Goal: Task Accomplishment & Management: Manage account settings

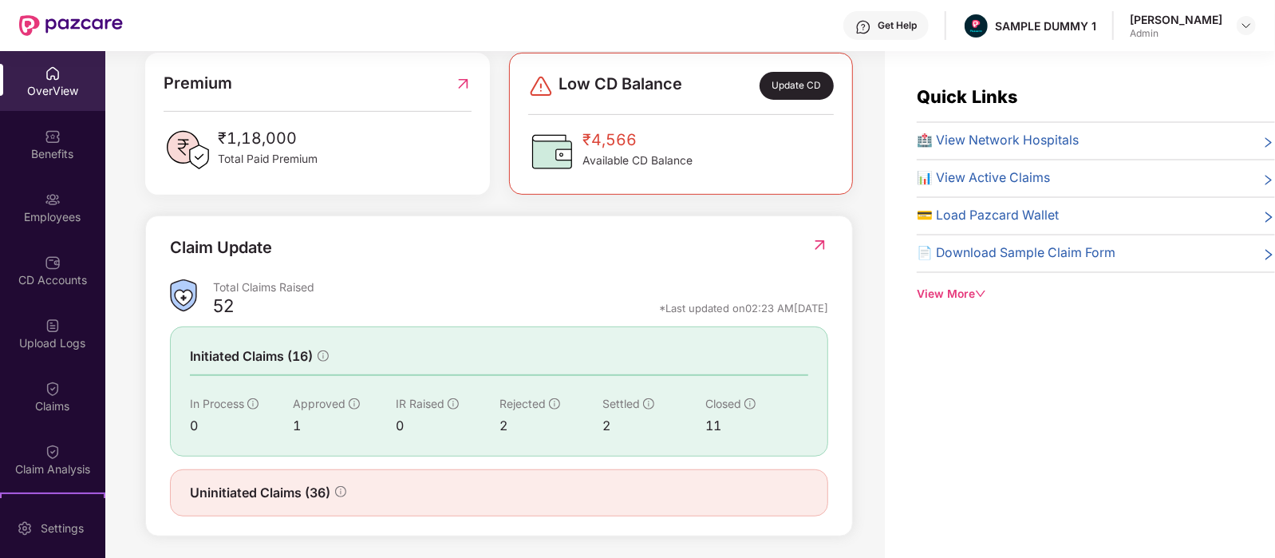
scroll to position [431, 0]
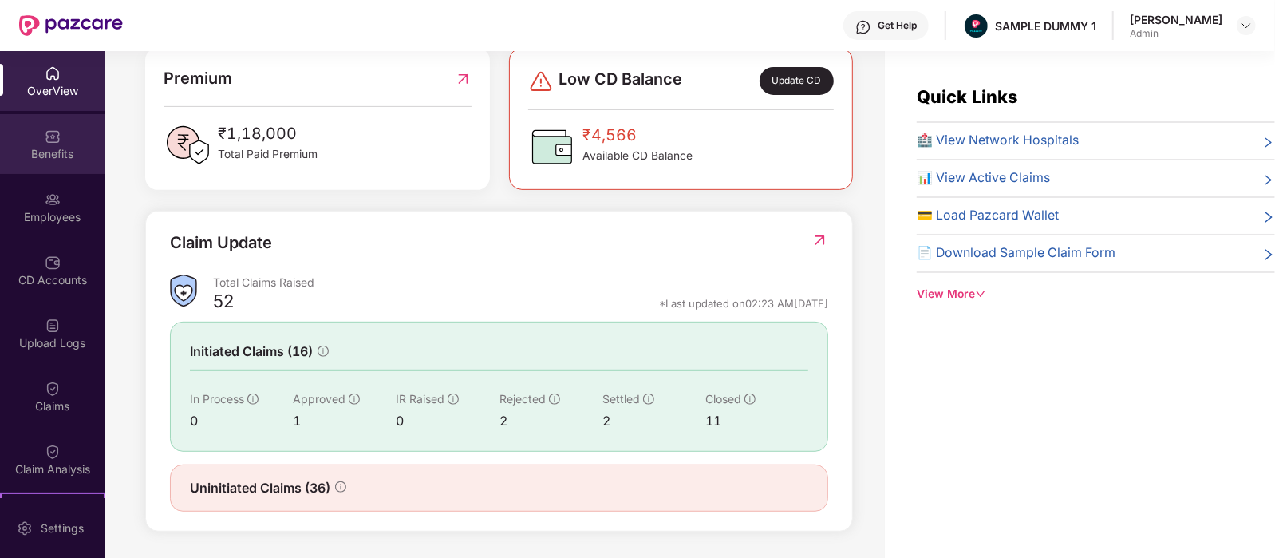
click at [48, 153] on div "Benefits" at bounding box center [52, 154] width 105 height 16
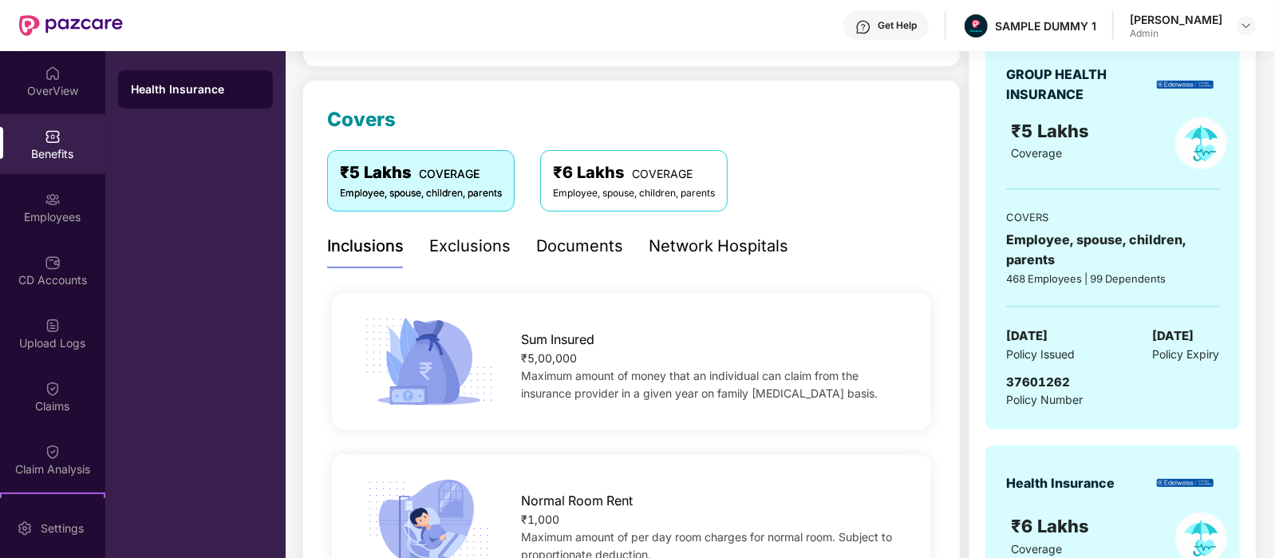
scroll to position [177, 0]
click at [491, 253] on div "Exclusions" at bounding box center [469, 247] width 81 height 25
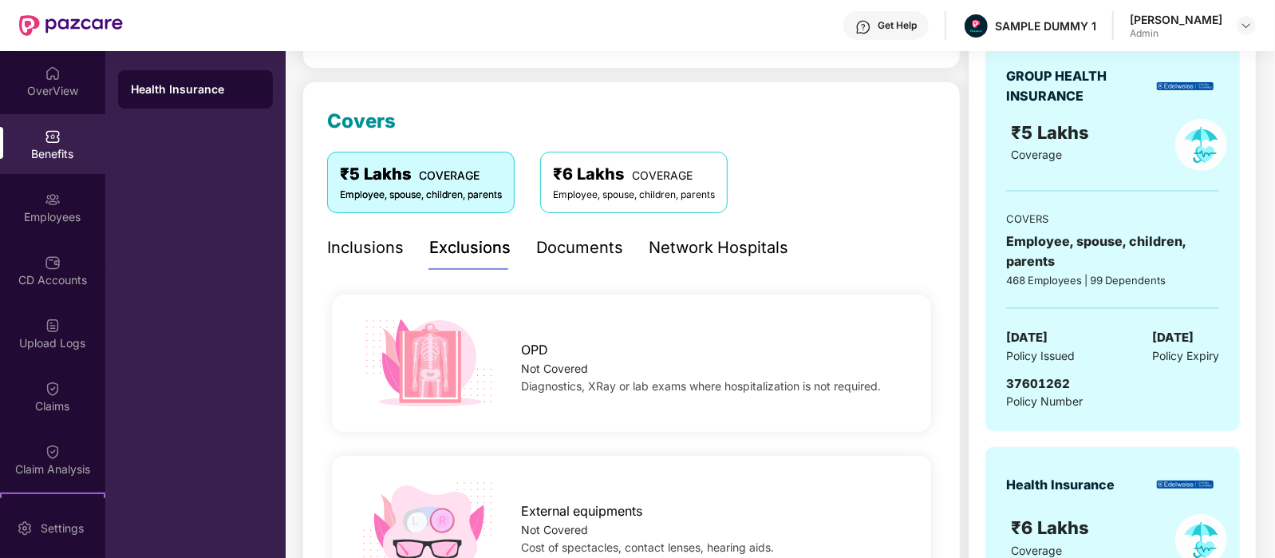
click at [547, 247] on div "Documents" at bounding box center [579, 247] width 87 height 25
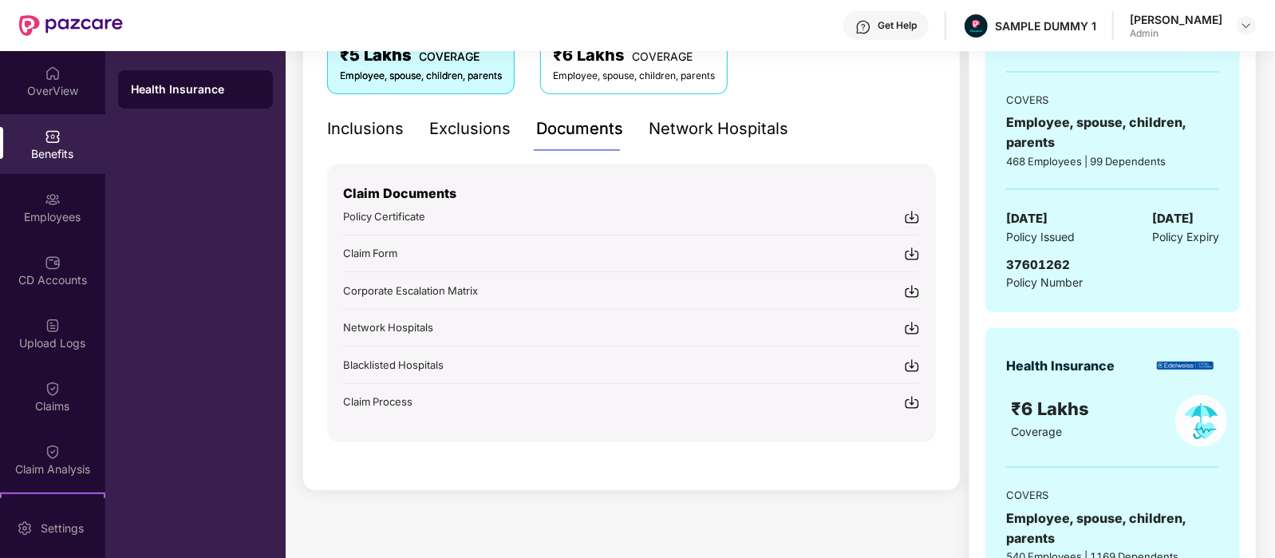
scroll to position [297, 0]
click at [714, 128] on div "Network Hospitals" at bounding box center [719, 128] width 140 height 25
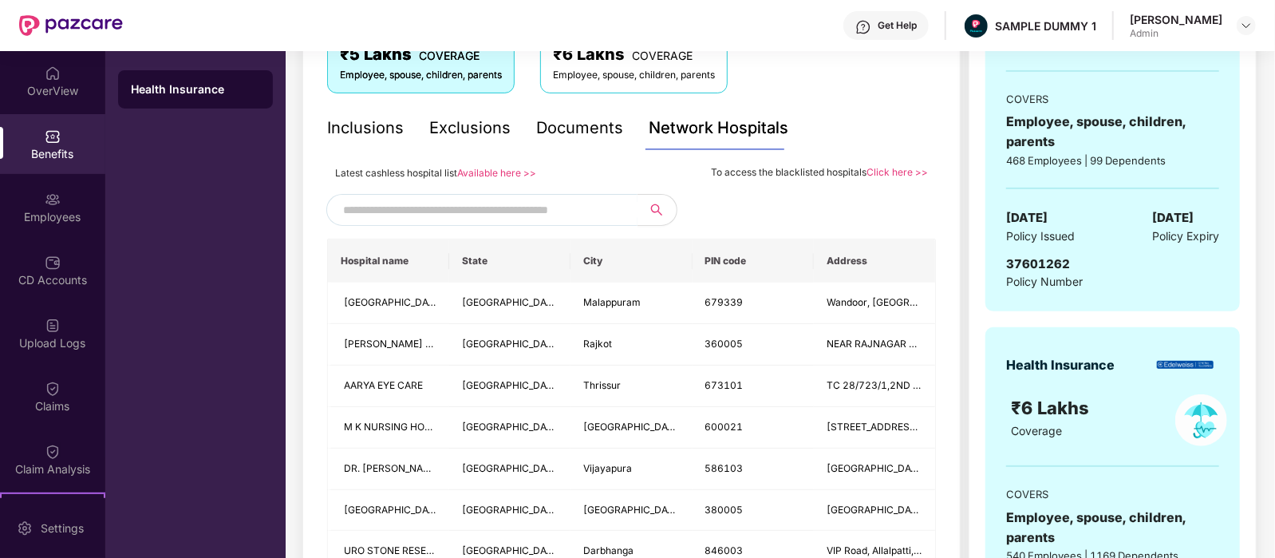
click at [488, 212] on input "text" at bounding box center [479, 210] width 273 height 24
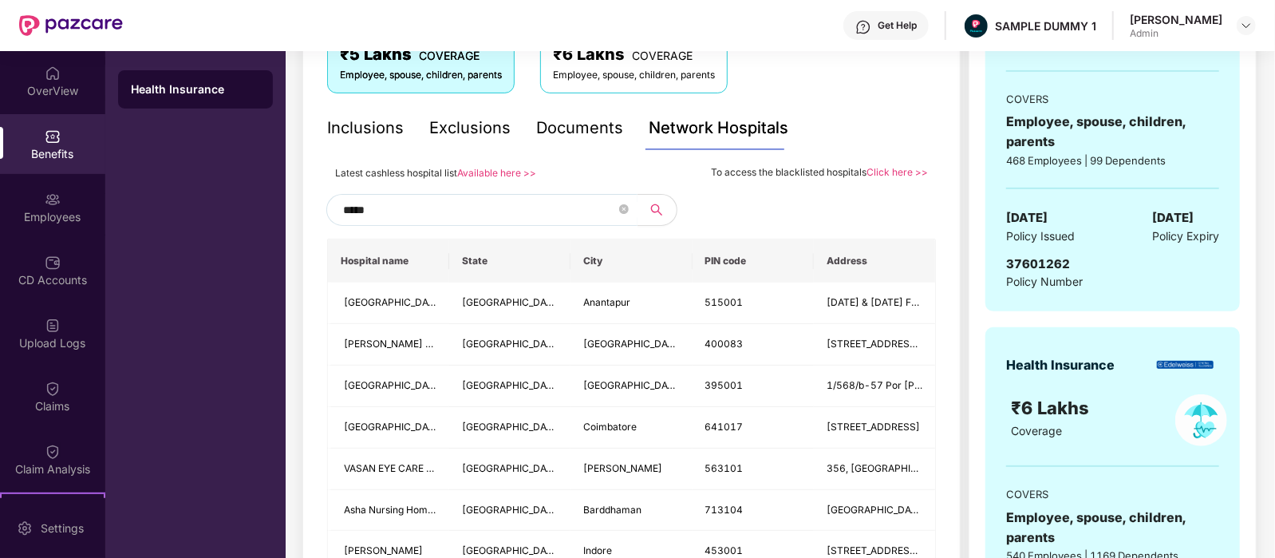
type input "******"
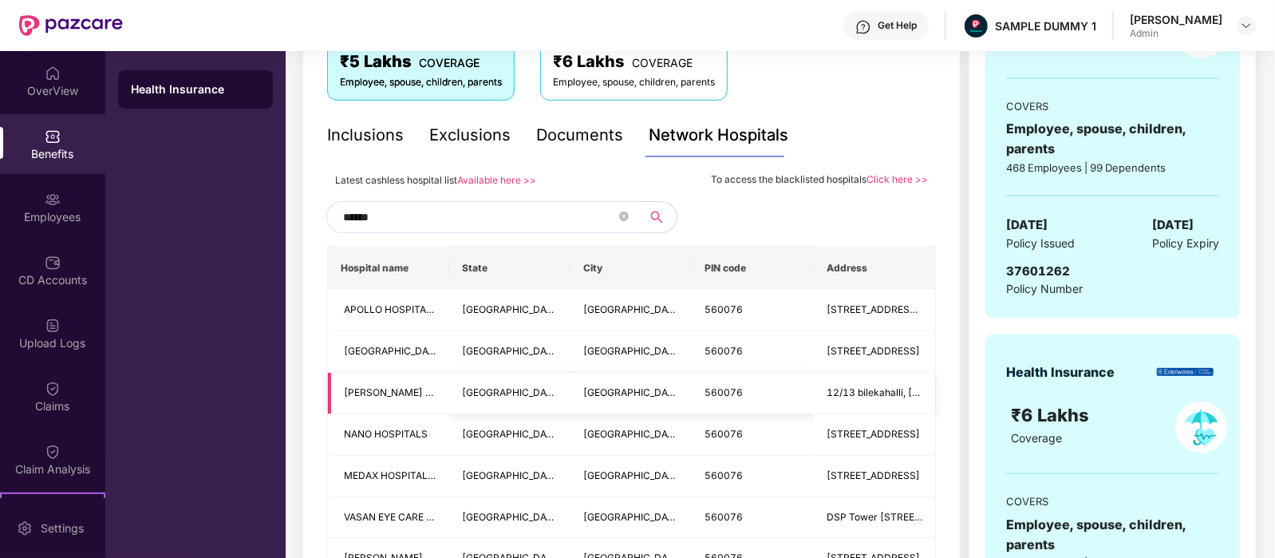
scroll to position [289, 0]
click at [625, 217] on icon "close-circle" at bounding box center [624, 217] width 10 height 10
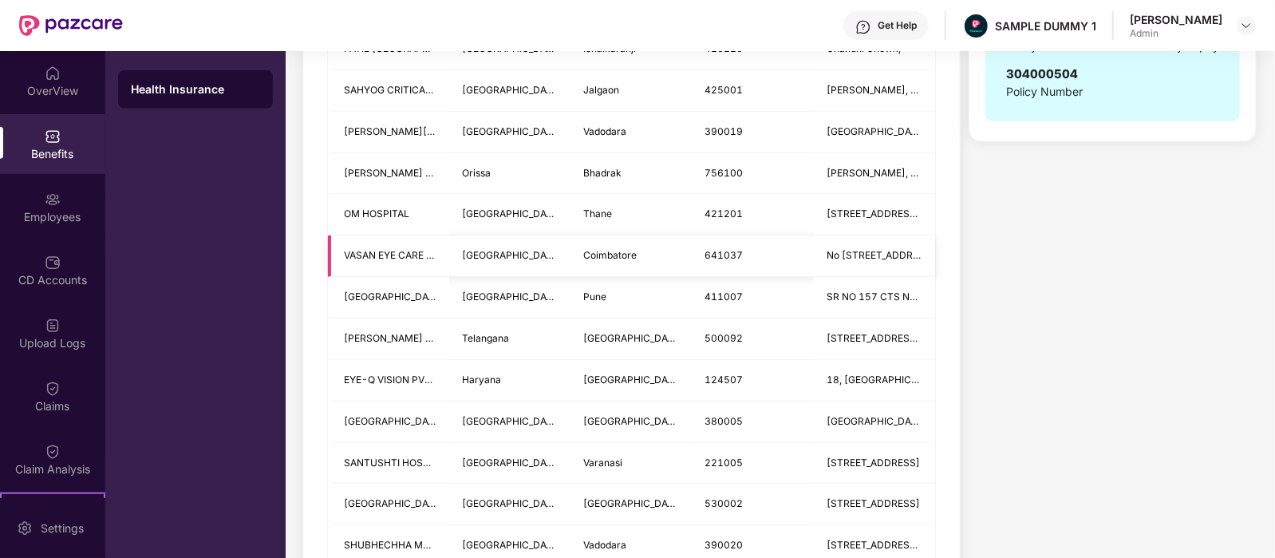
scroll to position [883, 0]
click at [61, 197] on div "Employees" at bounding box center [52, 207] width 105 height 60
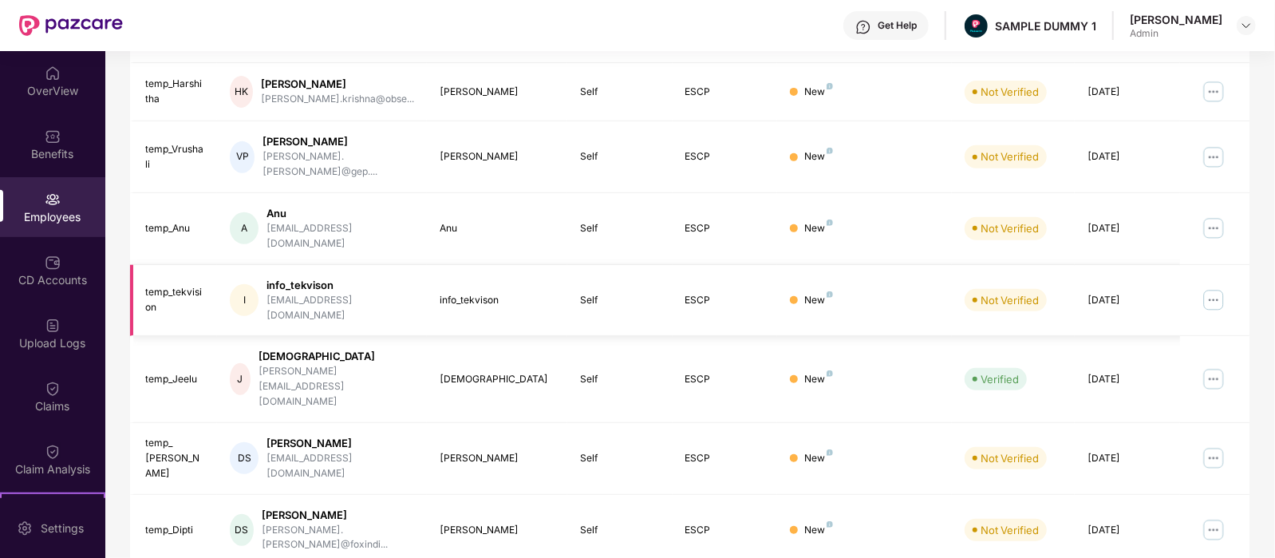
scroll to position [0, 0]
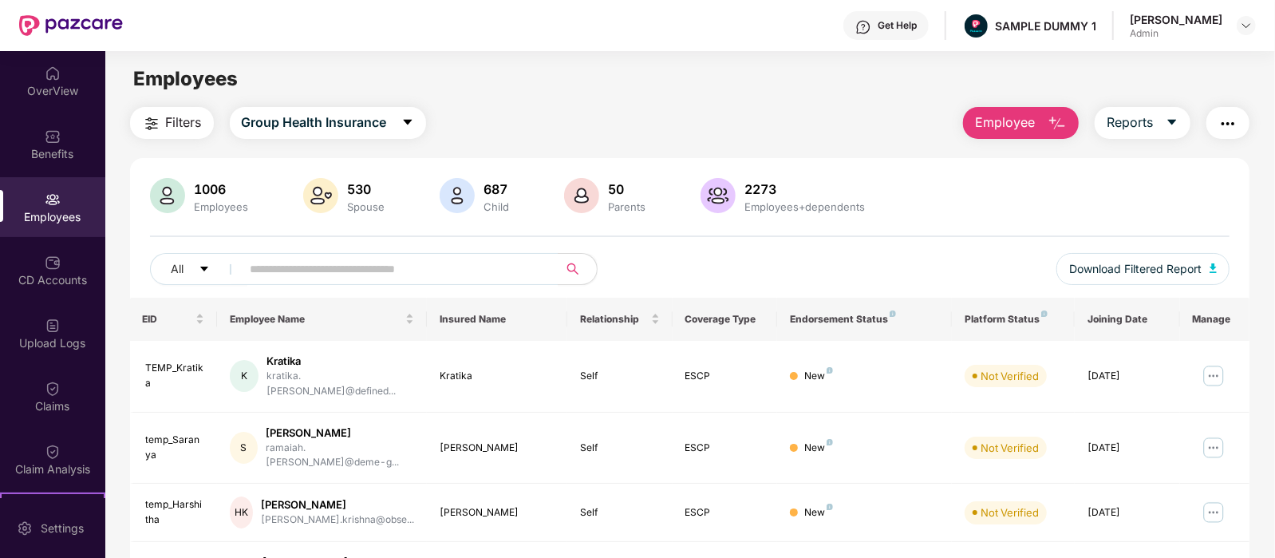
click at [1032, 113] on span "Employee" at bounding box center [1005, 123] width 60 height 20
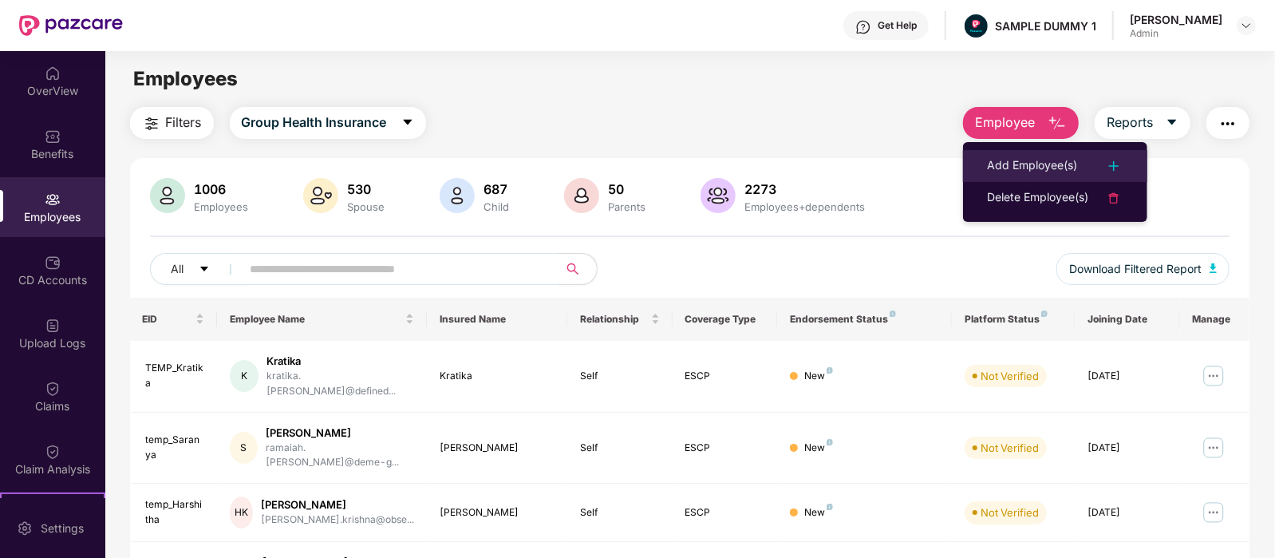
click at [998, 165] on div "Add Employee(s)" at bounding box center [1032, 165] width 90 height 19
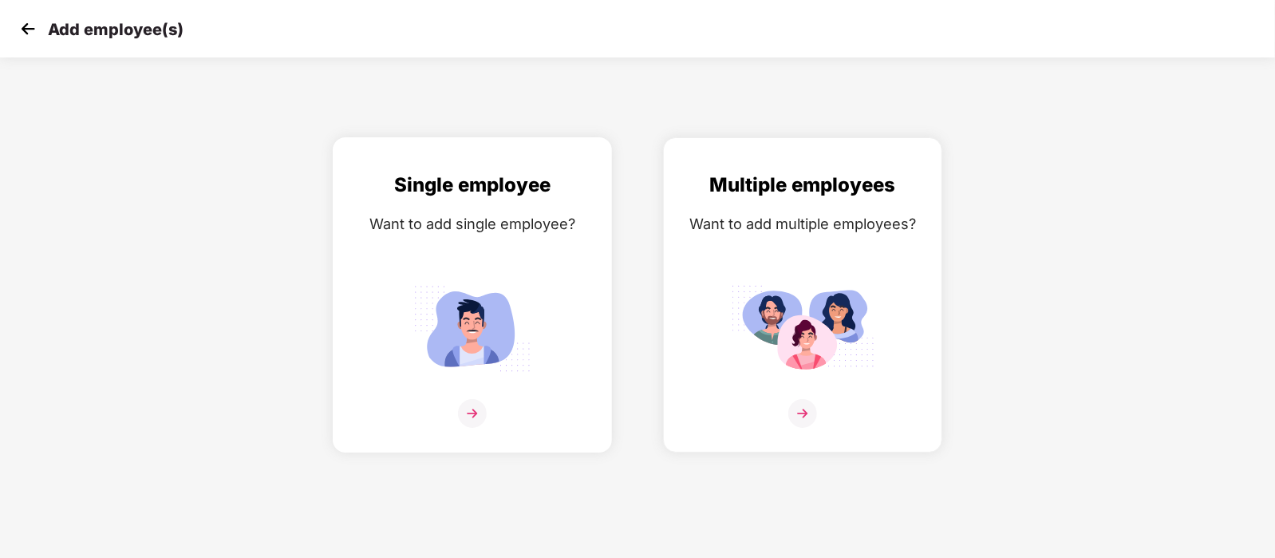
click at [474, 253] on div "Single employee Want to add single employee?" at bounding box center [473, 309] width 246 height 278
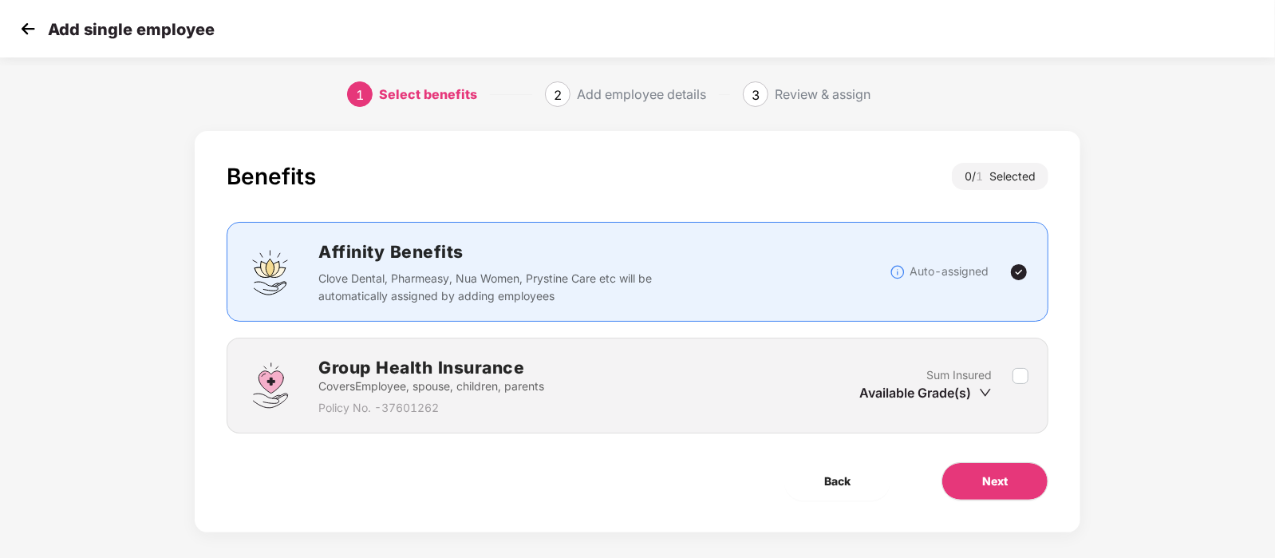
click at [1016, 366] on label at bounding box center [1021, 385] width 16 height 39
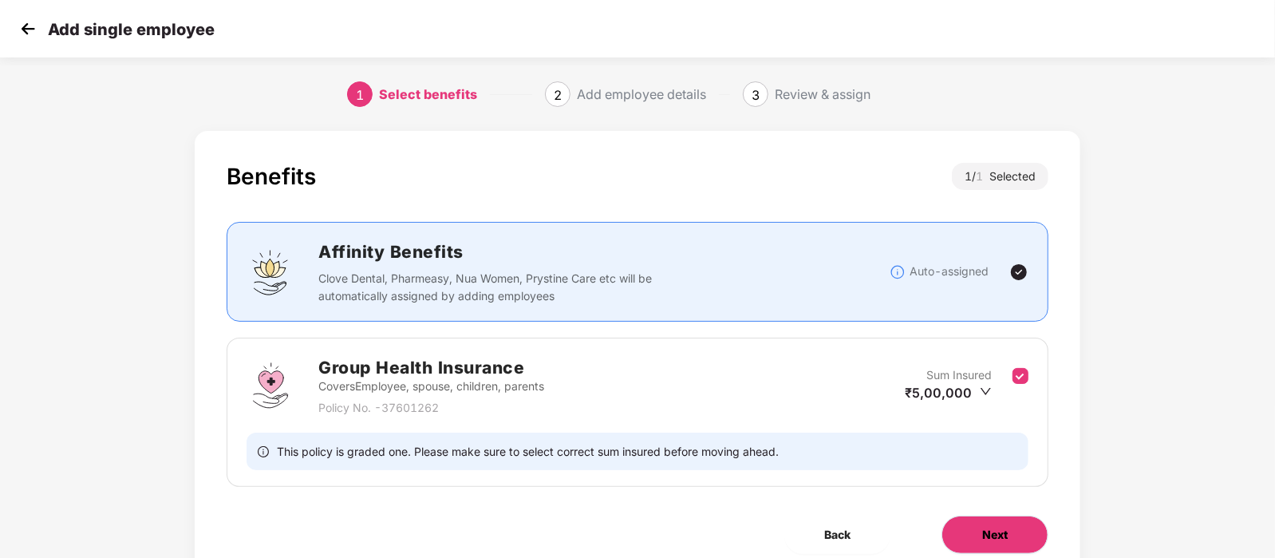
click at [985, 532] on span "Next" at bounding box center [995, 535] width 26 height 18
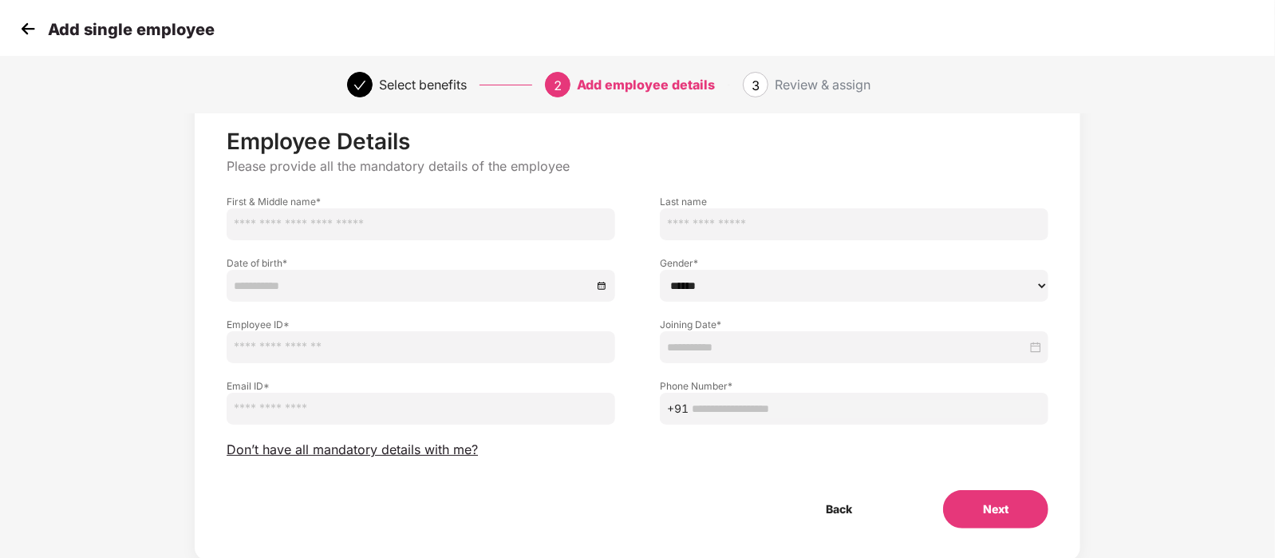
scroll to position [41, 0]
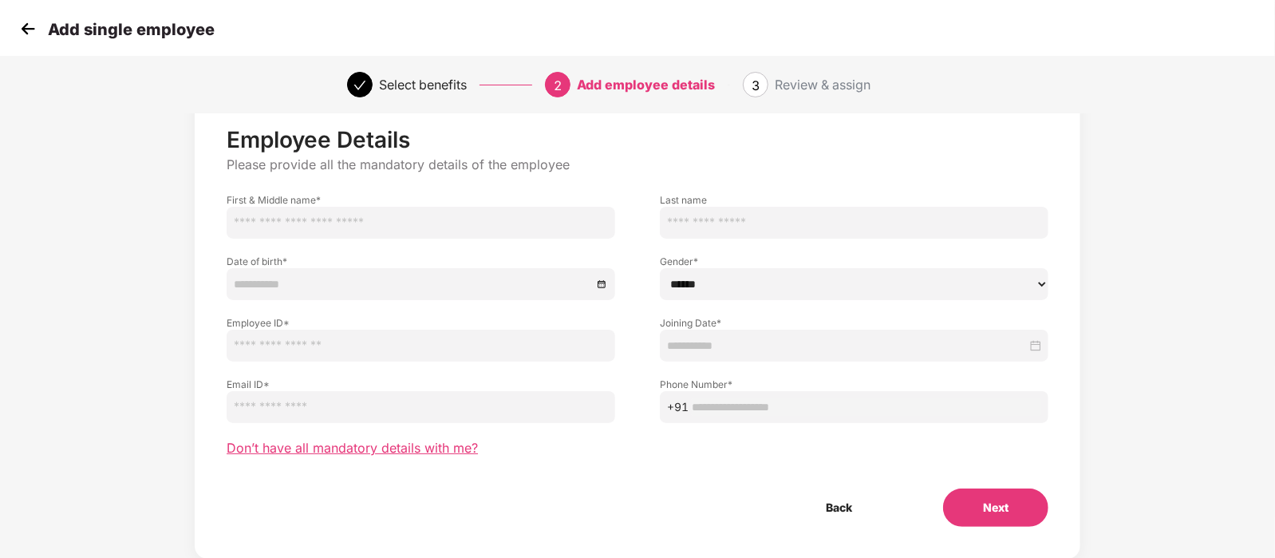
click at [354, 445] on span "Don’t have all mandatory details with me?" at bounding box center [352, 448] width 251 height 17
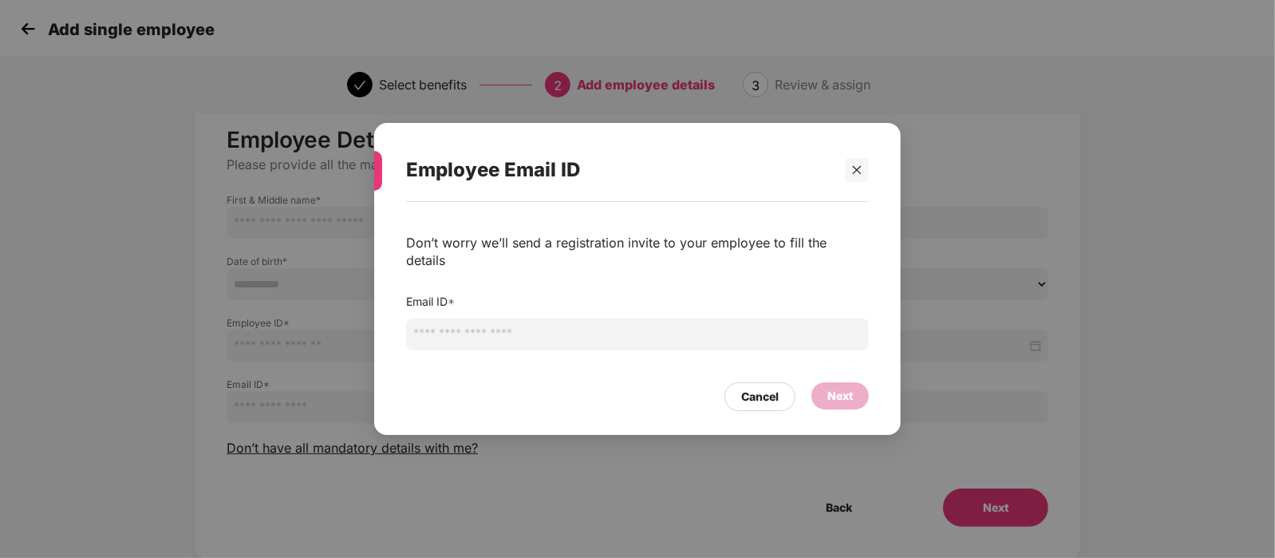
click at [494, 339] on input "email" at bounding box center [637, 334] width 463 height 32
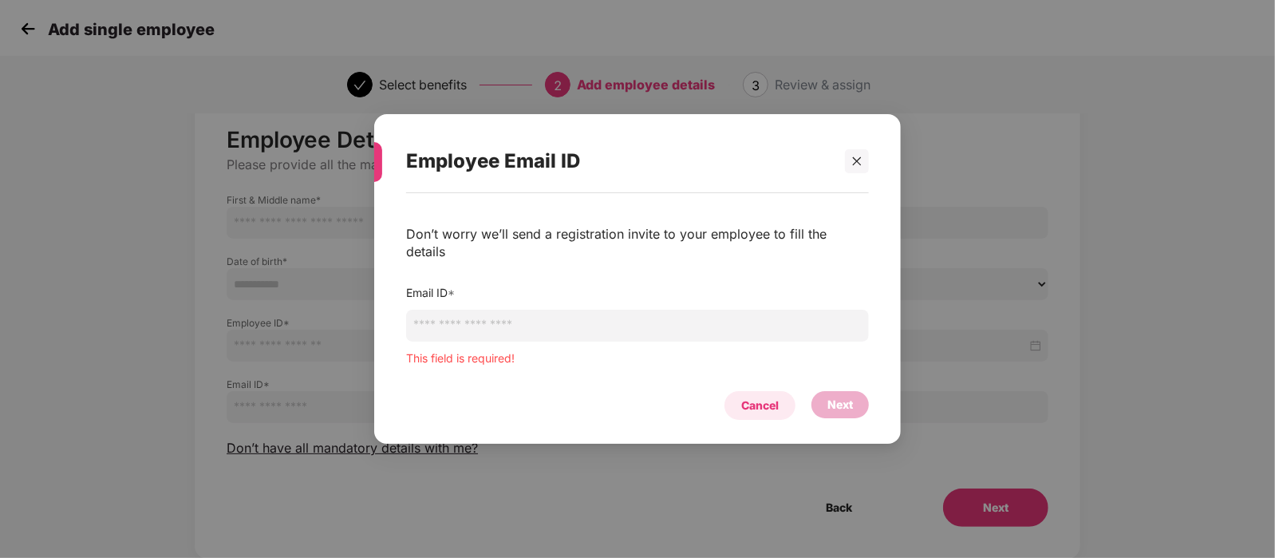
click at [780, 395] on div "Cancel" at bounding box center [760, 405] width 71 height 29
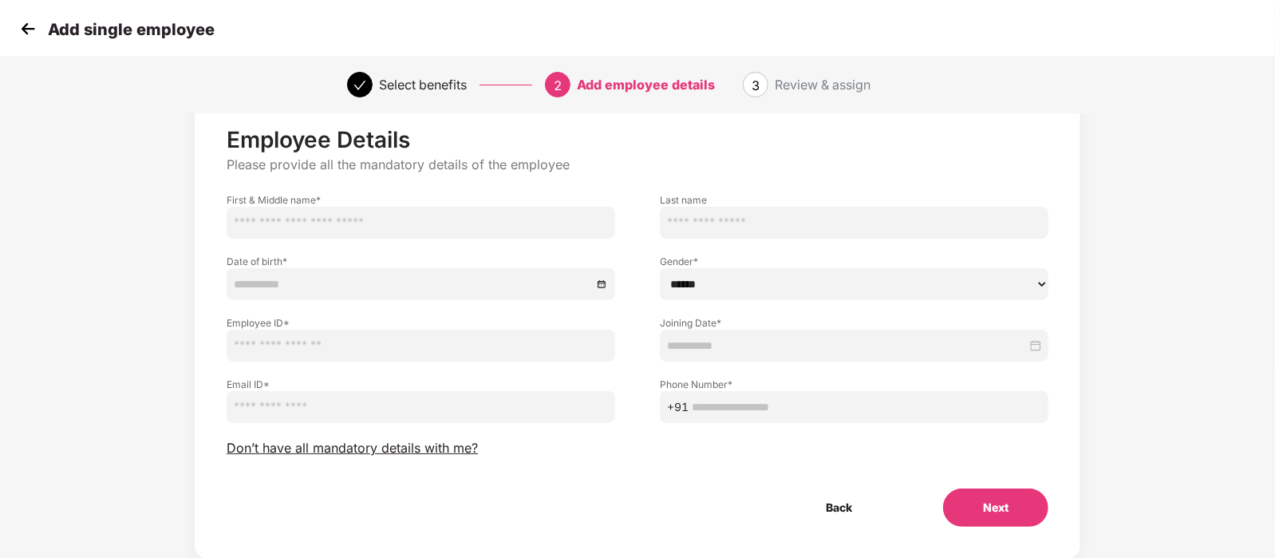
click at [35, 30] on img at bounding box center [28, 29] width 24 height 24
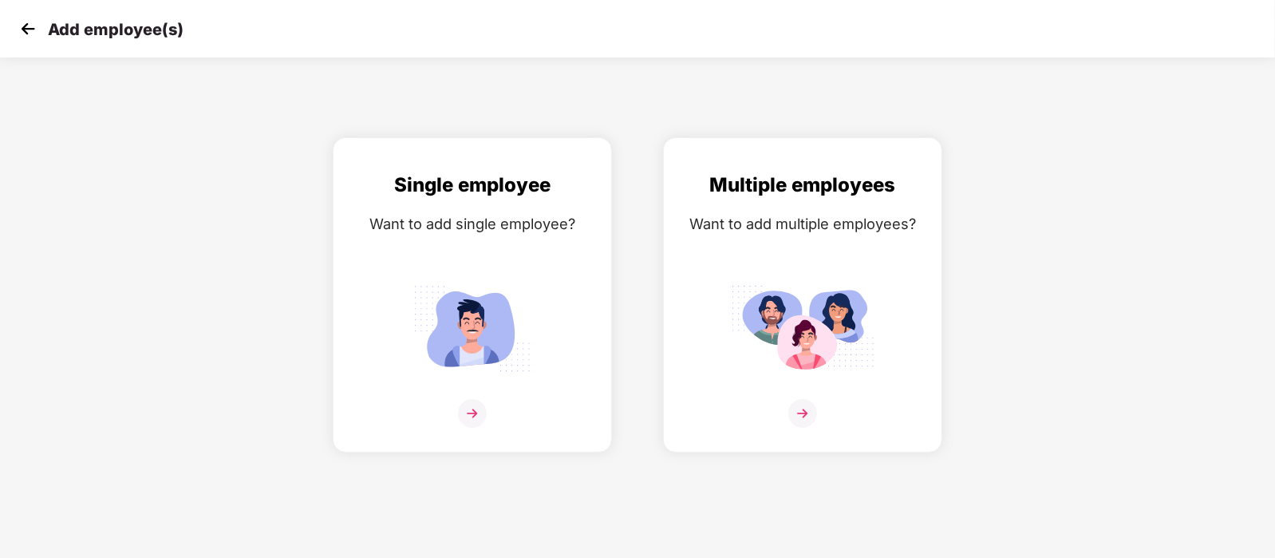
click at [35, 30] on img at bounding box center [28, 29] width 24 height 24
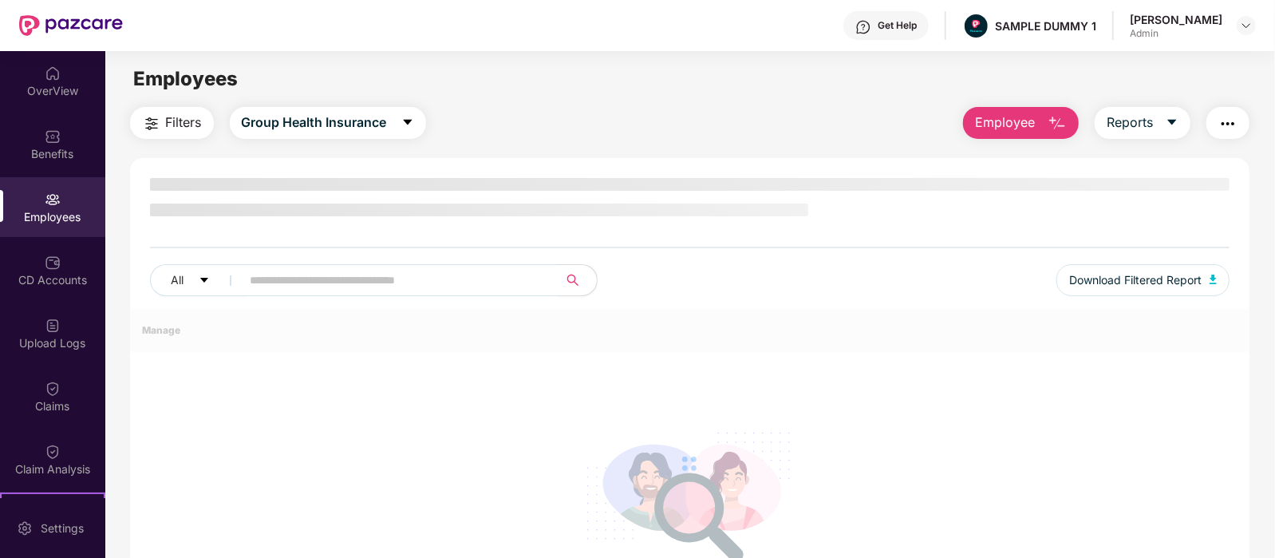
scroll to position [31, 0]
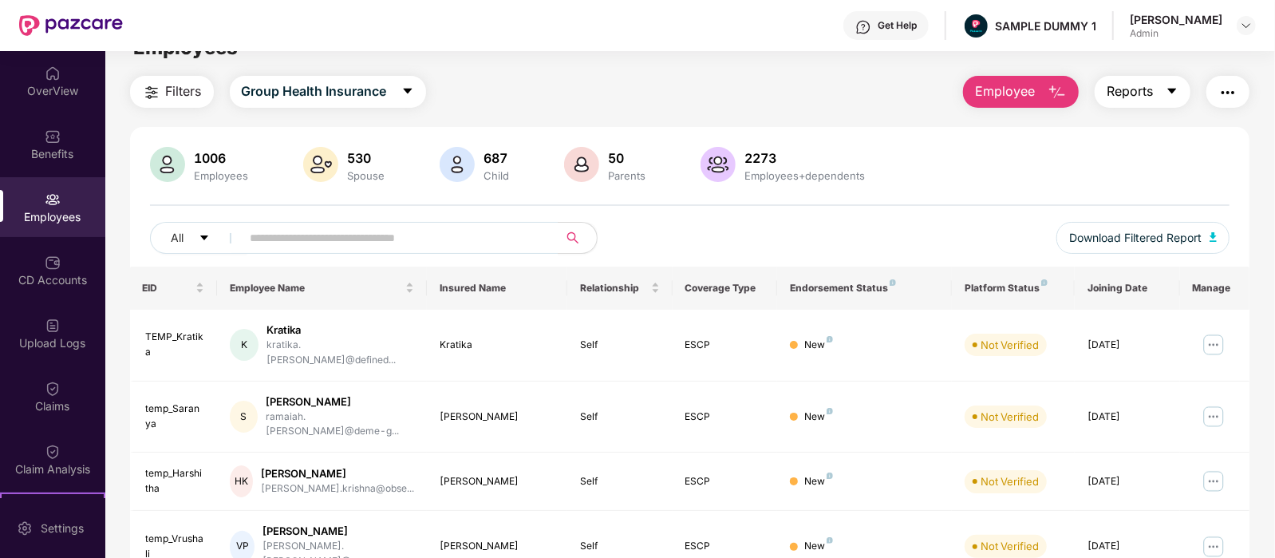
click at [1138, 81] on span "Reports" at bounding box center [1130, 91] width 46 height 20
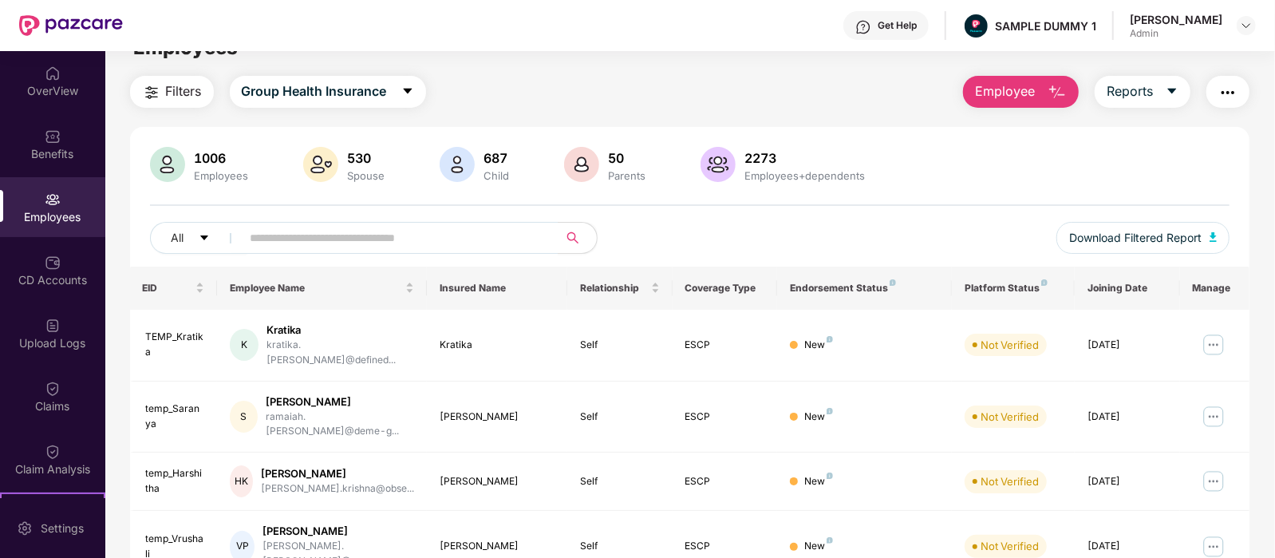
click at [1221, 106] on button "button" at bounding box center [1228, 92] width 43 height 32
click at [911, 94] on div "Filters Group Health Insurance Employee Reports" at bounding box center [690, 92] width 1120 height 32
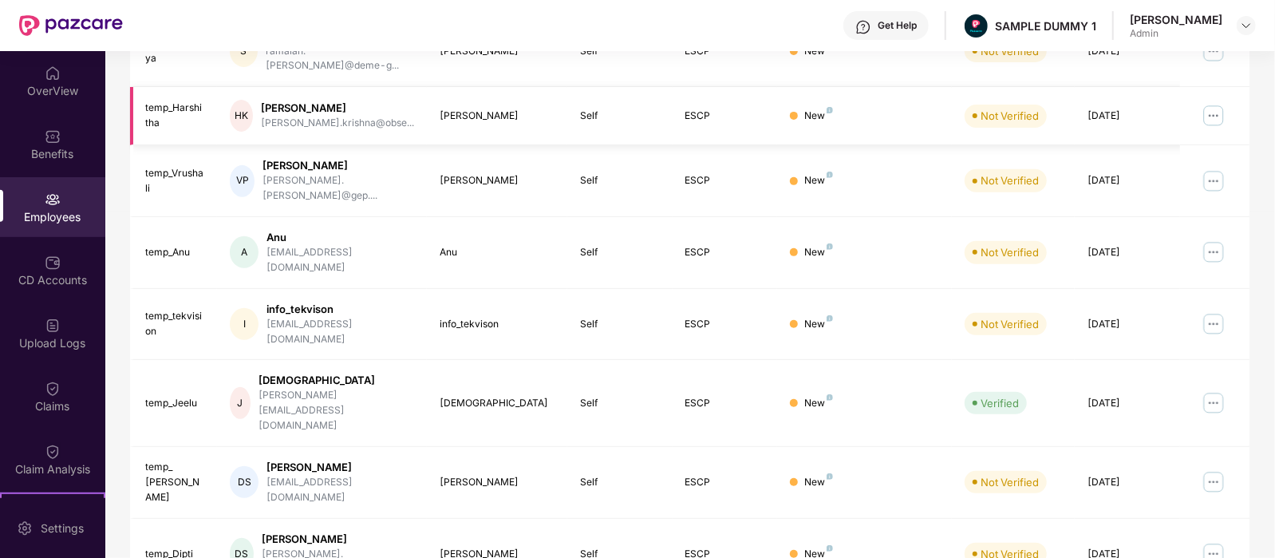
scroll to position [421, 0]
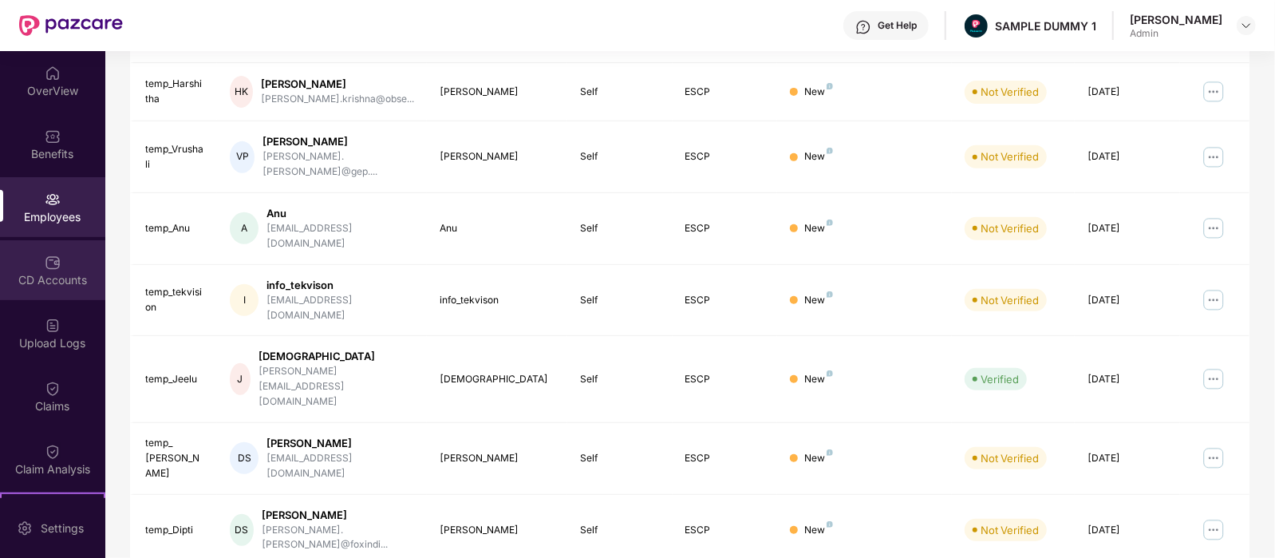
click at [26, 277] on div "CD Accounts" at bounding box center [52, 280] width 105 height 16
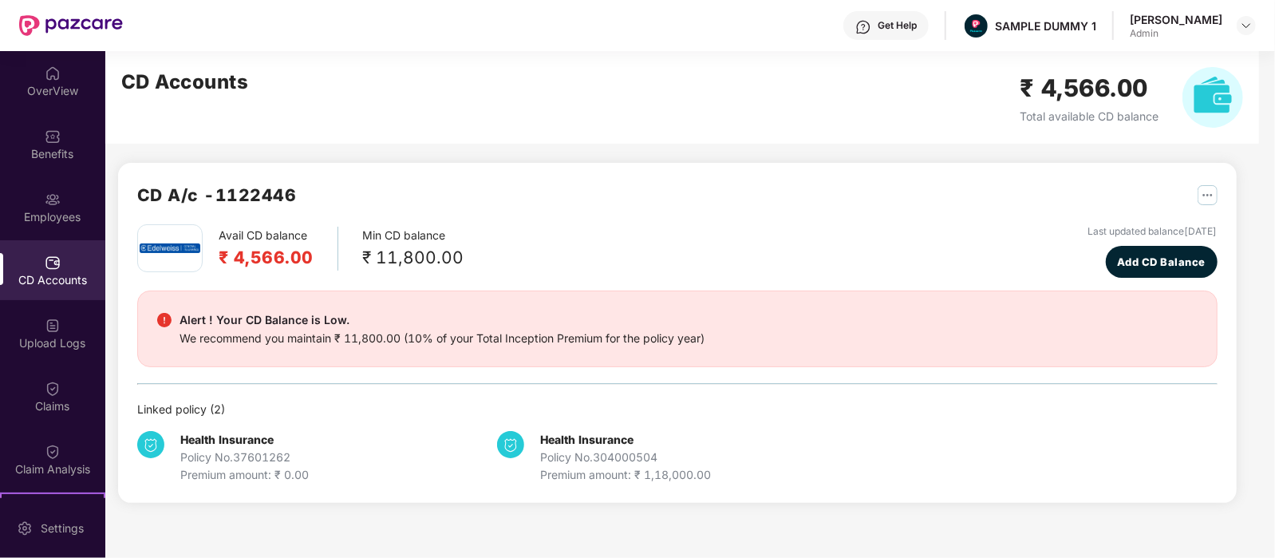
scroll to position [0, 0]
click at [1198, 186] on img "button" at bounding box center [1208, 195] width 20 height 20
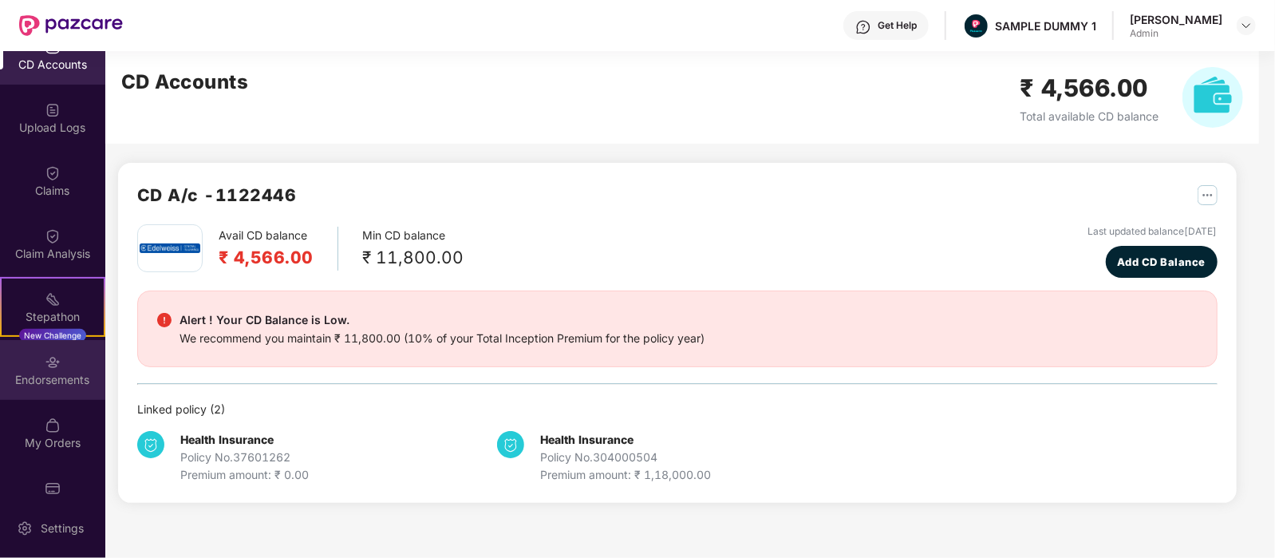
scroll to position [219, 0]
click at [51, 351] on img at bounding box center [53, 358] width 16 height 16
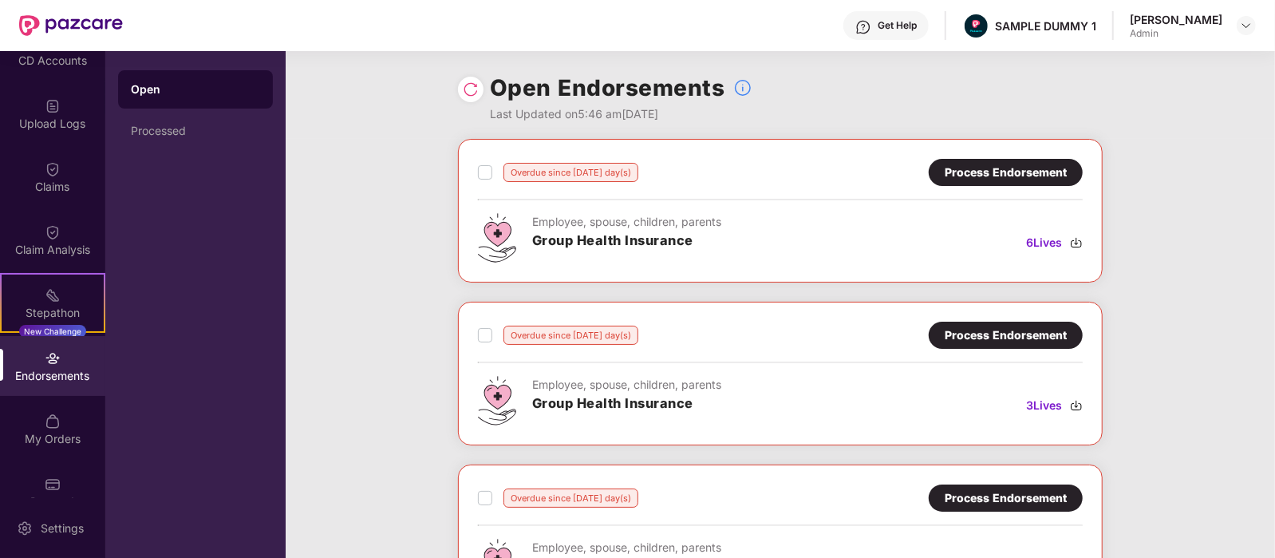
click at [966, 168] on div "Process Endorsement" at bounding box center [1006, 173] width 122 height 18
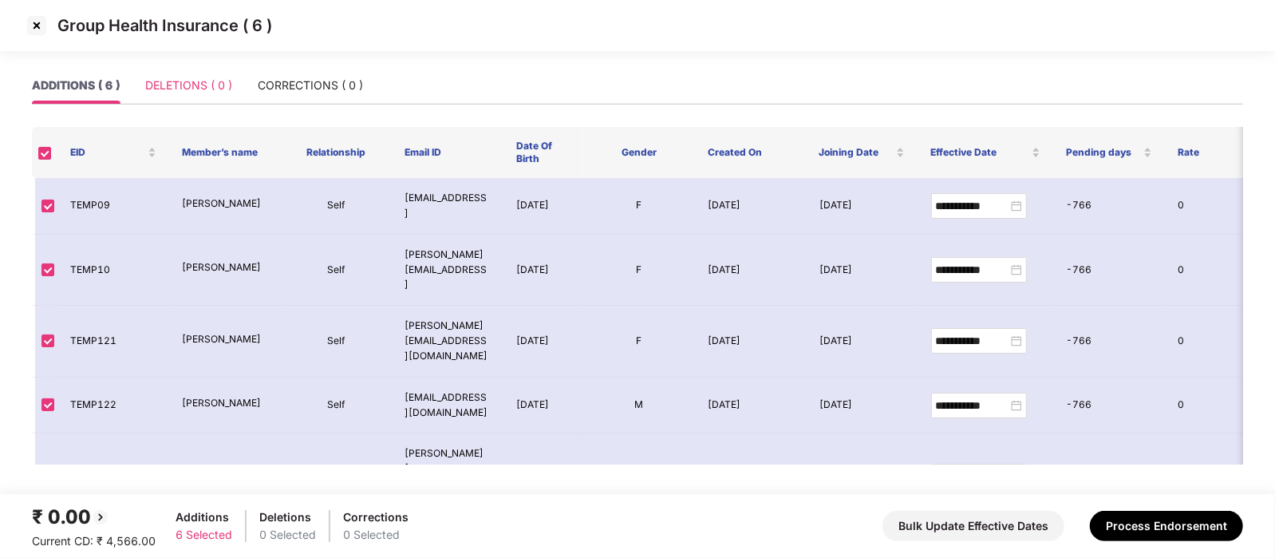
click at [218, 94] on div "DELETIONS ( 0 )" at bounding box center [188, 85] width 87 height 37
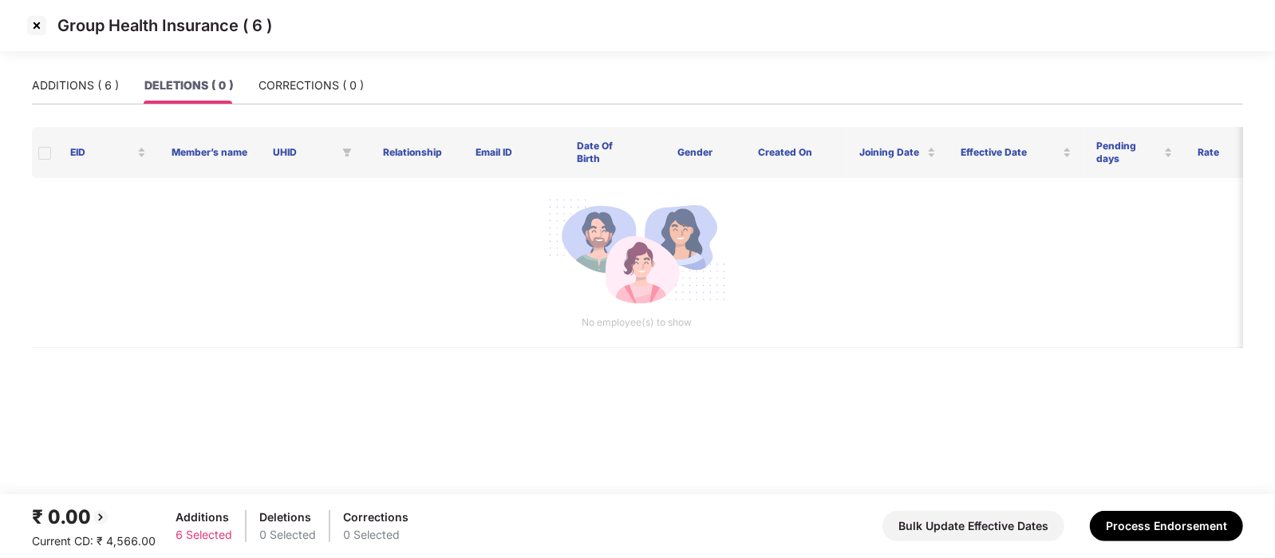
click at [47, 25] on img at bounding box center [37, 26] width 26 height 26
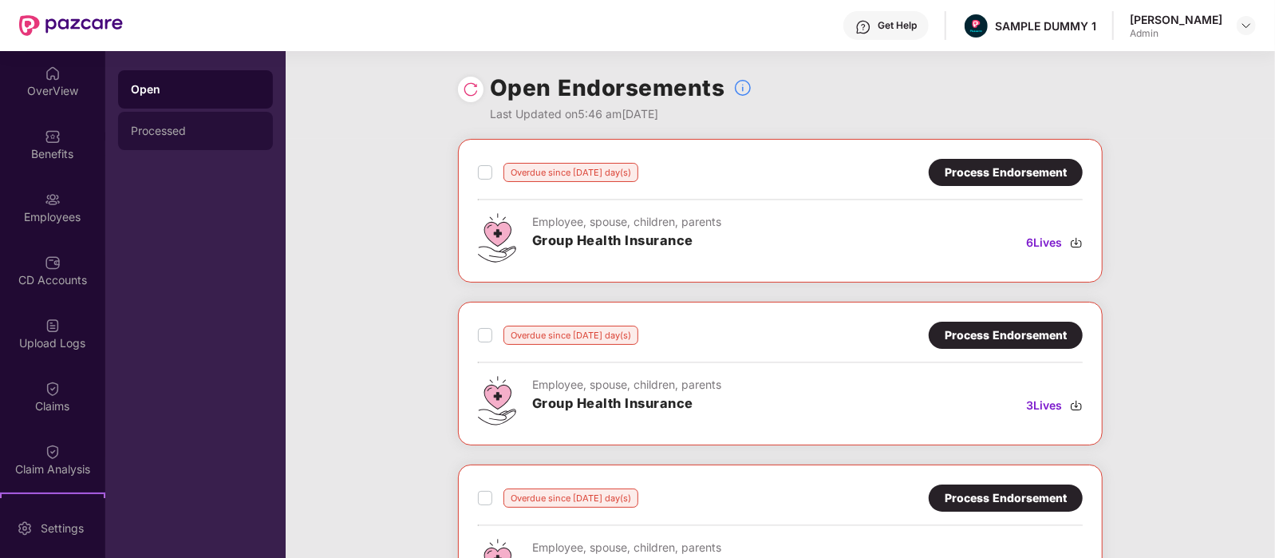
click at [188, 132] on div "Processed" at bounding box center [195, 130] width 129 height 13
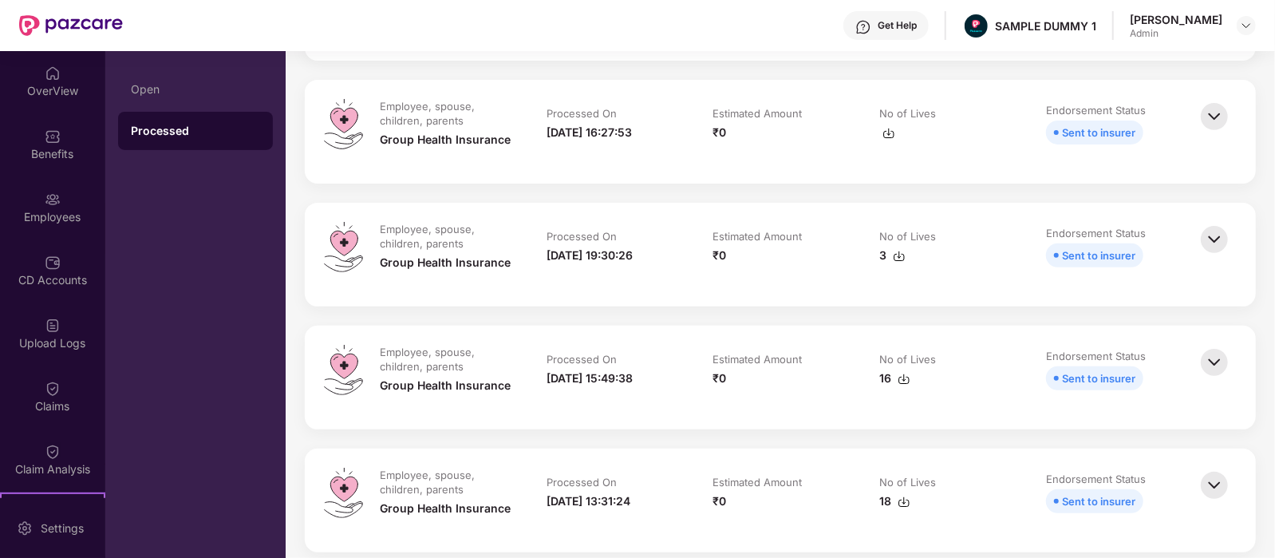
scroll to position [305, 0]
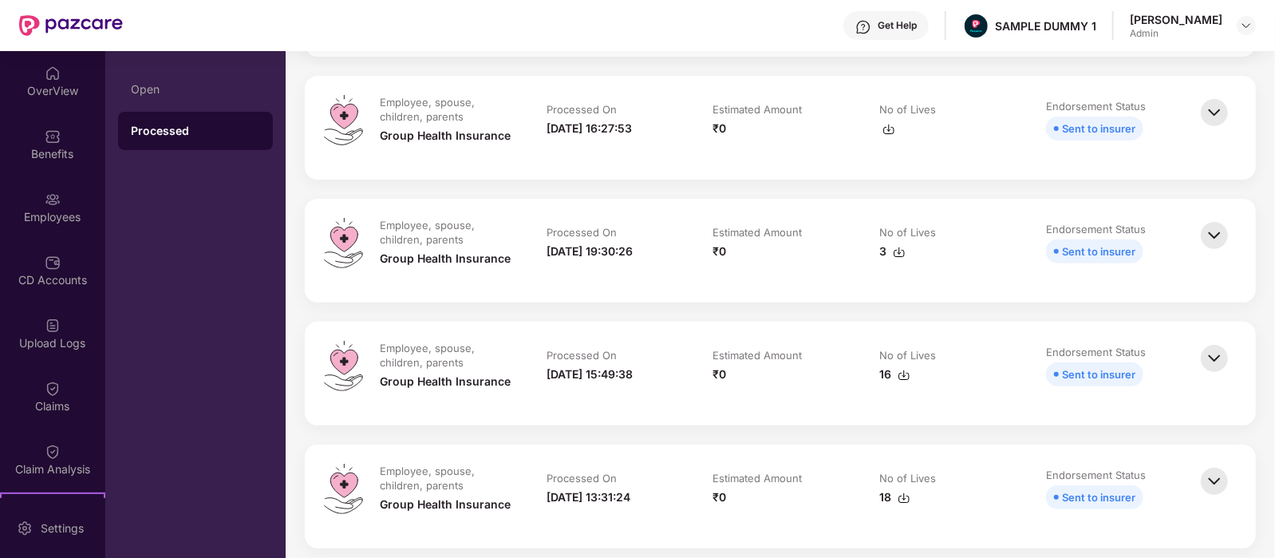
click at [1212, 354] on img at bounding box center [1214, 358] width 35 height 35
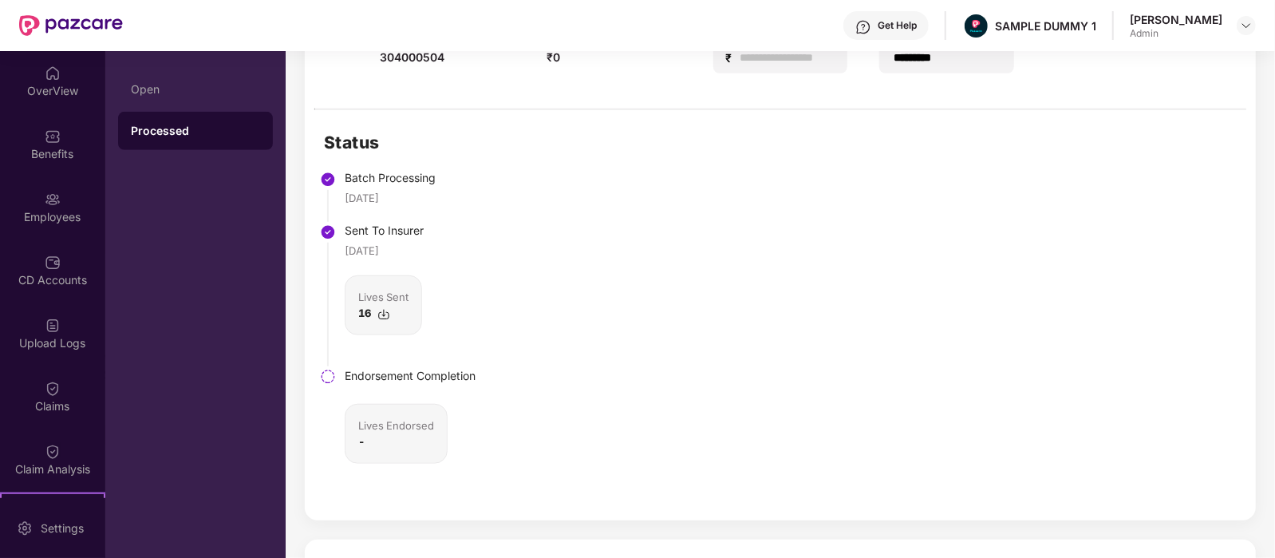
scroll to position [736, 0]
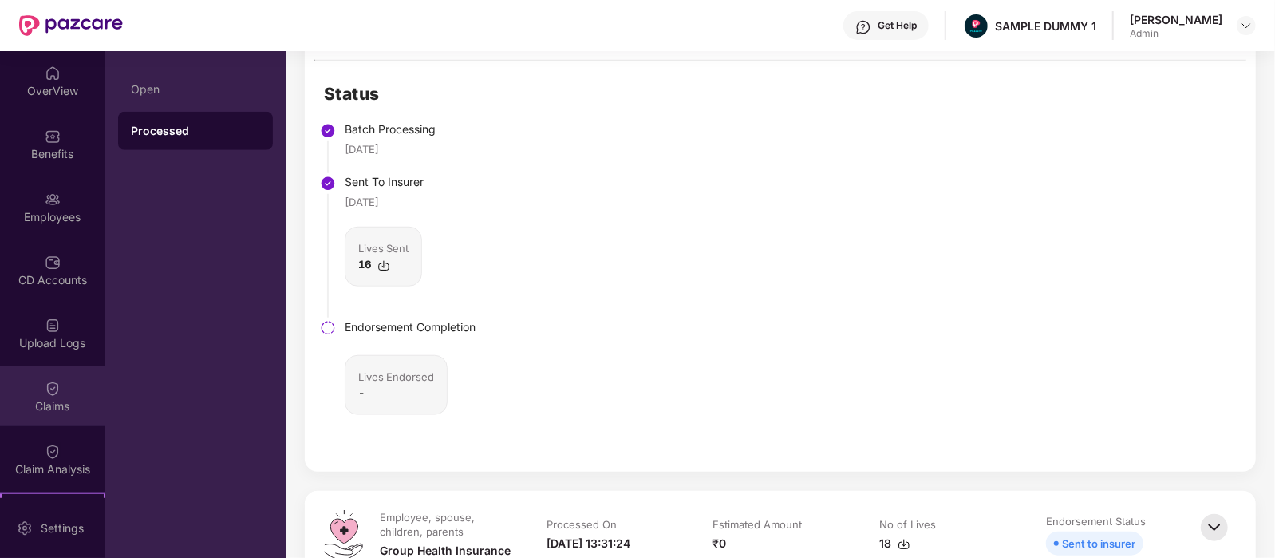
click at [49, 381] on img at bounding box center [53, 389] width 16 height 16
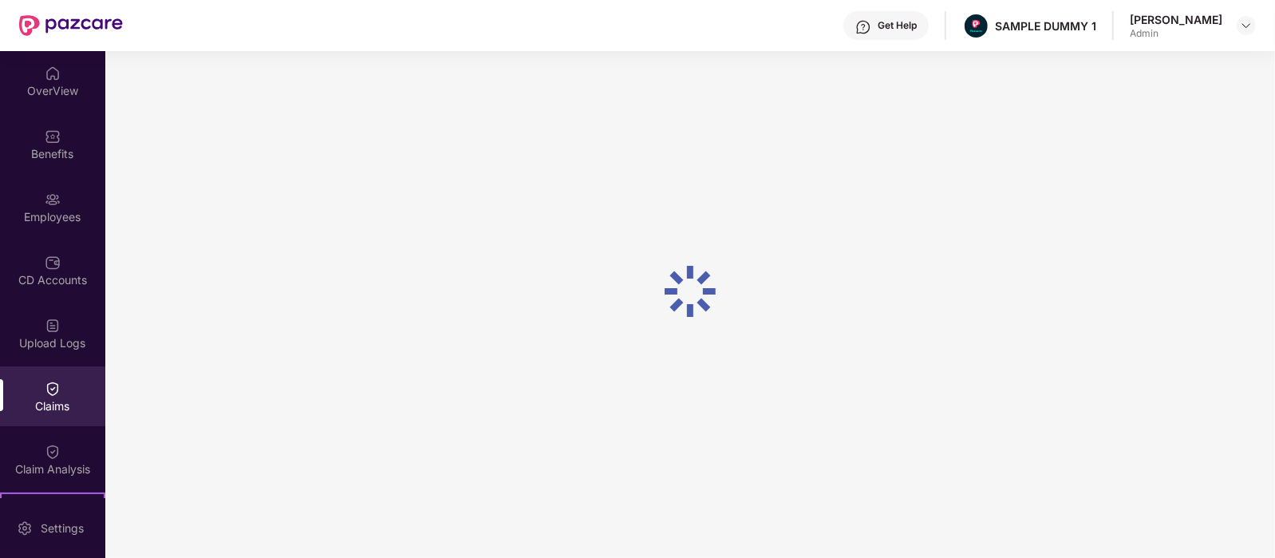
scroll to position [0, 0]
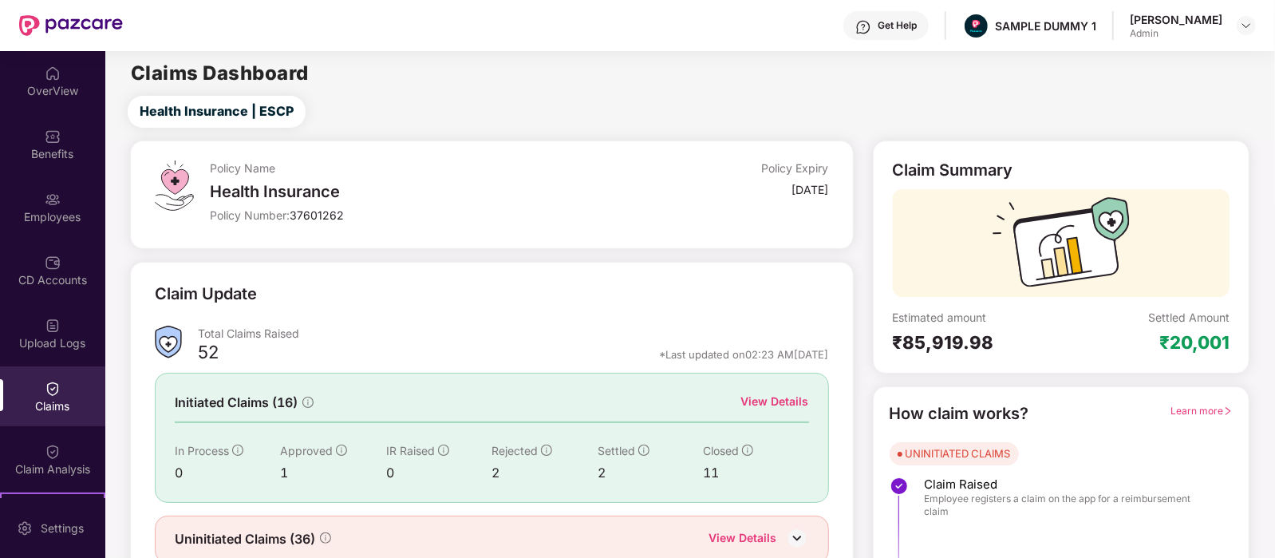
click at [788, 389] on div "Initiated Claims (16) View Details In Process 0 Approved 1 IR Raised 0 Rejected…" at bounding box center [492, 437] width 674 height 129
click at [781, 395] on div "View Details" at bounding box center [775, 402] width 68 height 18
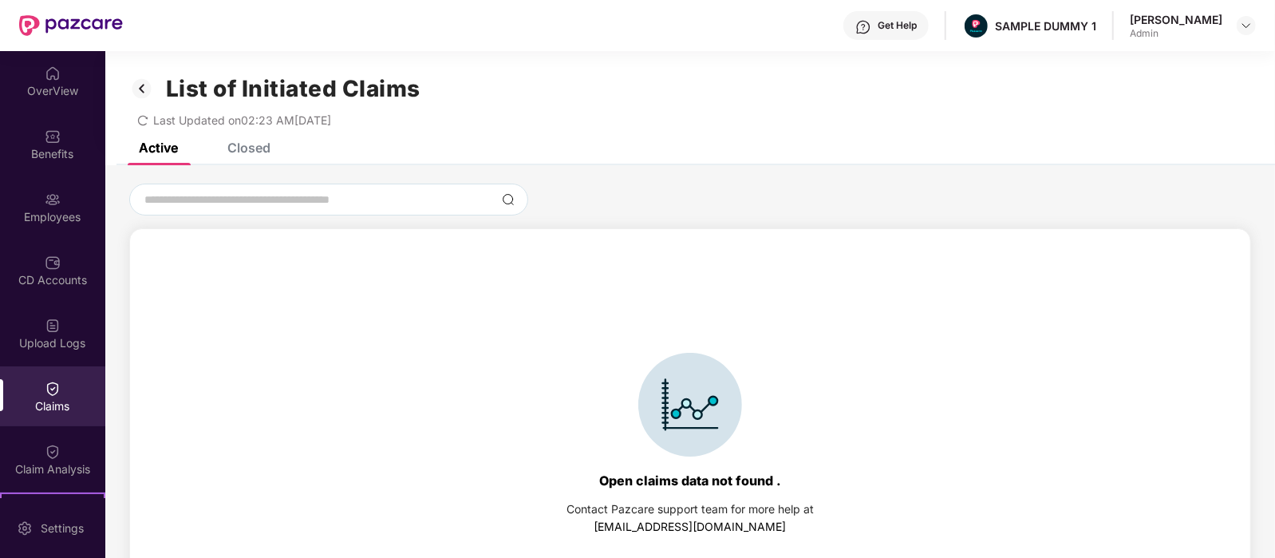
click at [246, 151] on div "Closed" at bounding box center [248, 148] width 43 height 16
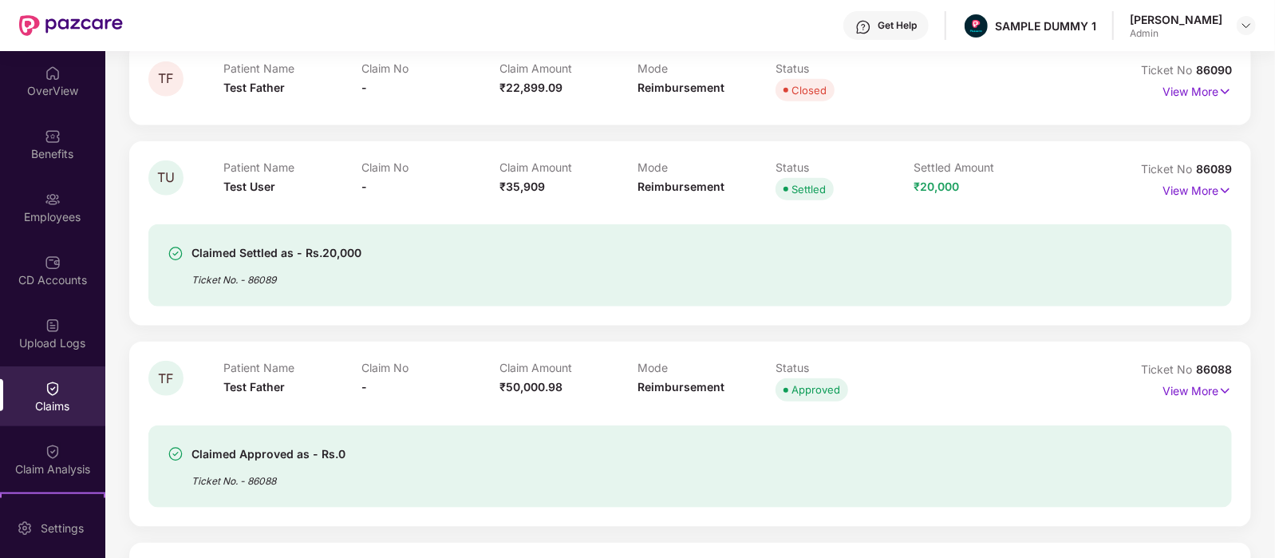
scroll to position [1073, 0]
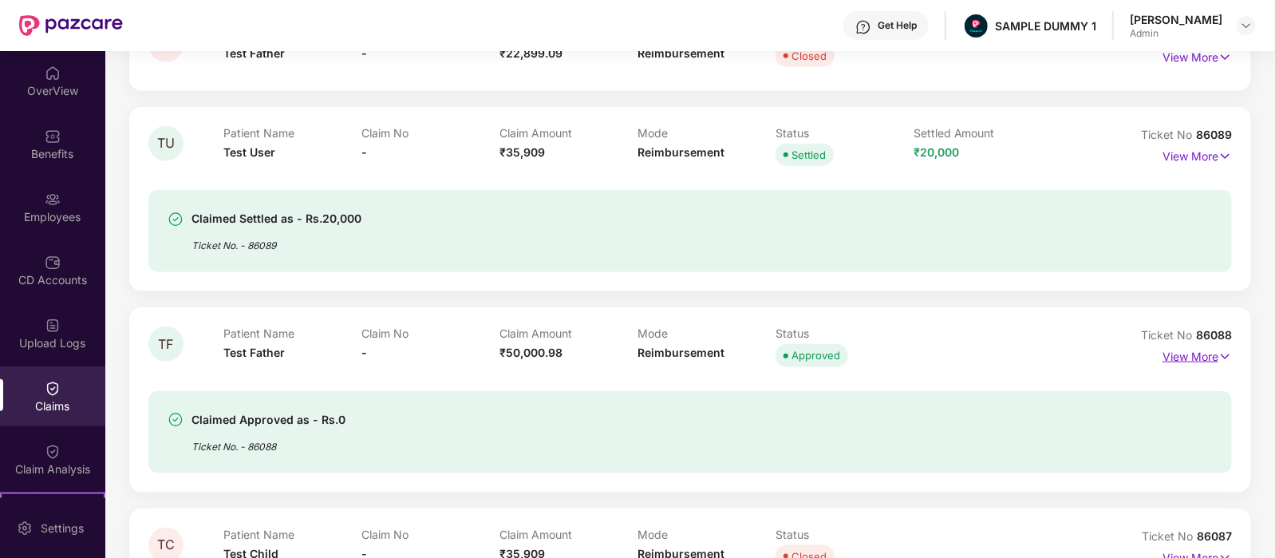
click at [1196, 357] on p "View More" at bounding box center [1197, 355] width 69 height 22
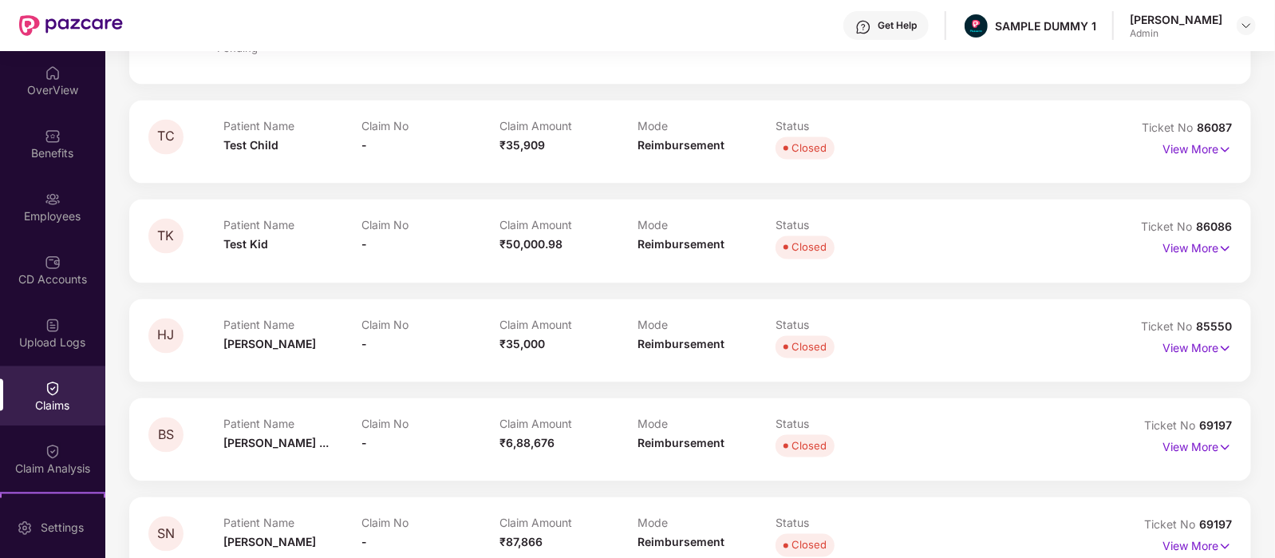
scroll to position [1877, 0]
click at [1206, 342] on p "View More" at bounding box center [1197, 345] width 69 height 22
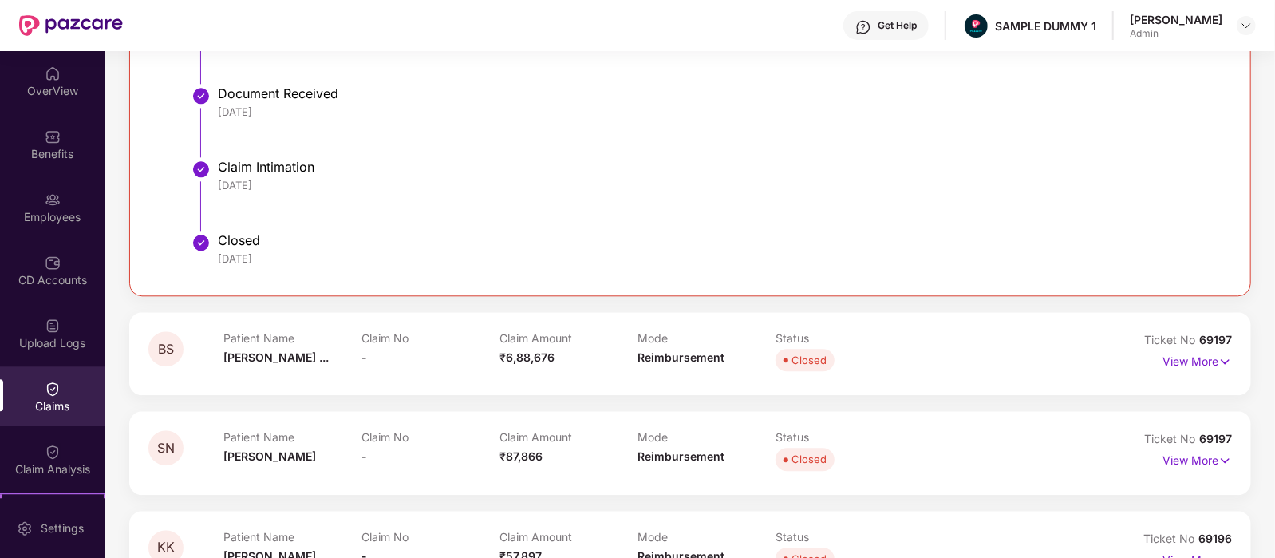
scroll to position [2581, 0]
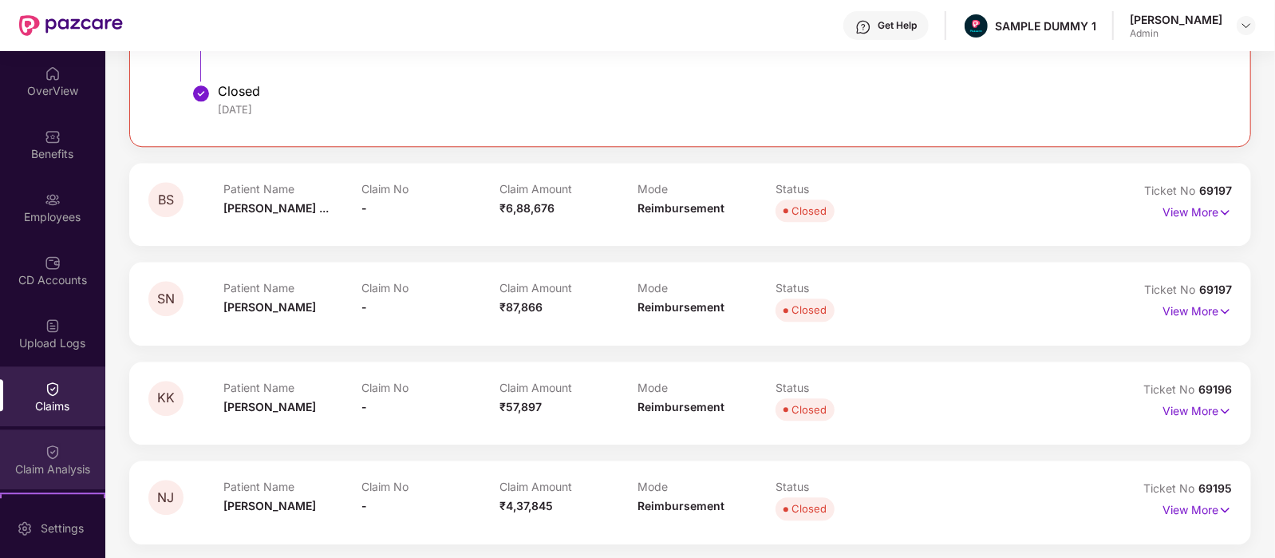
click at [48, 464] on div "Claim Analysis" at bounding box center [52, 469] width 105 height 16
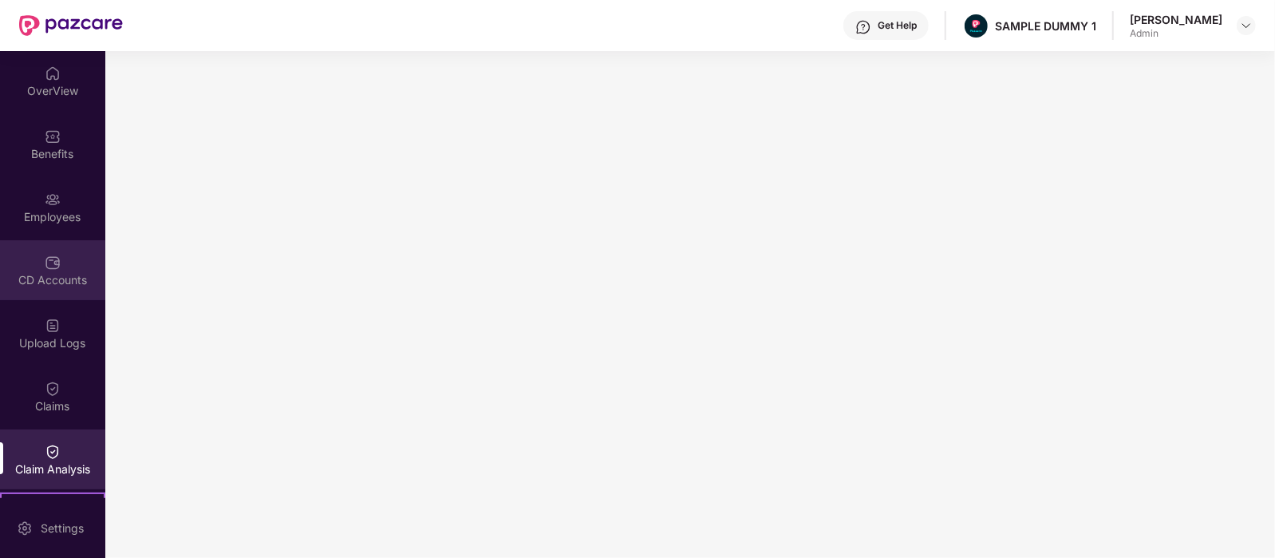
scroll to position [247, 0]
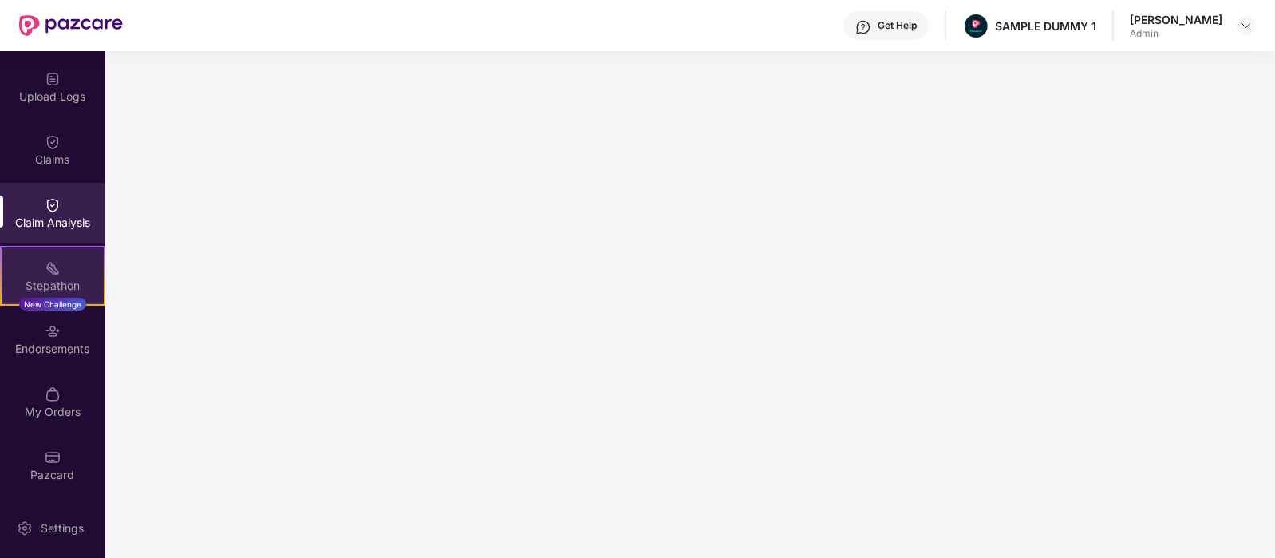
click at [64, 273] on div "Stepathon New Challenge" at bounding box center [52, 276] width 105 height 60
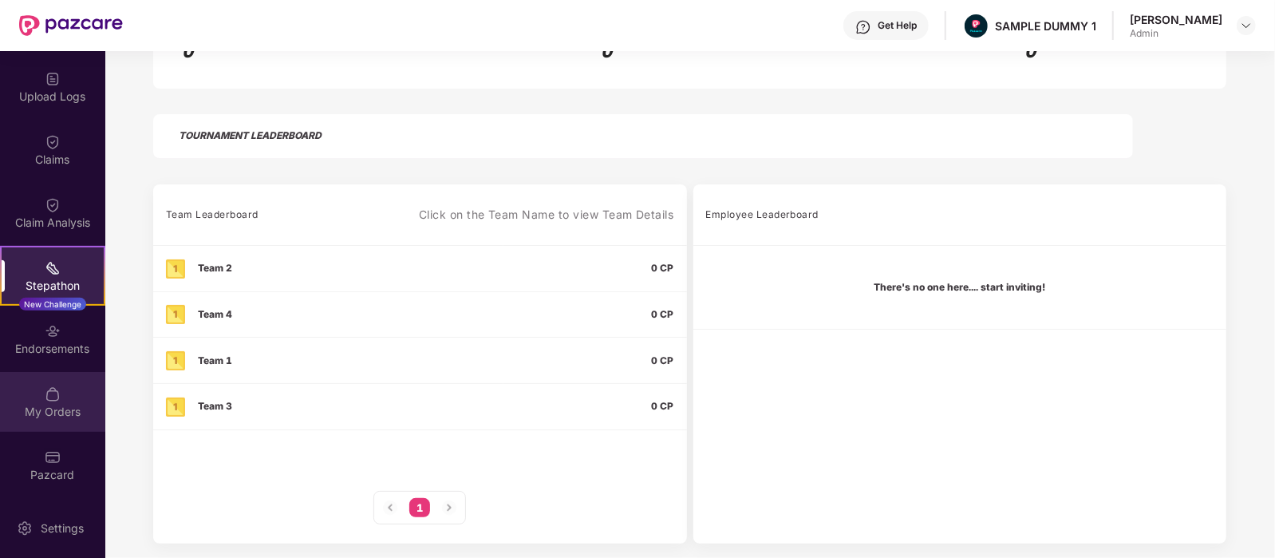
scroll to position [246, 0]
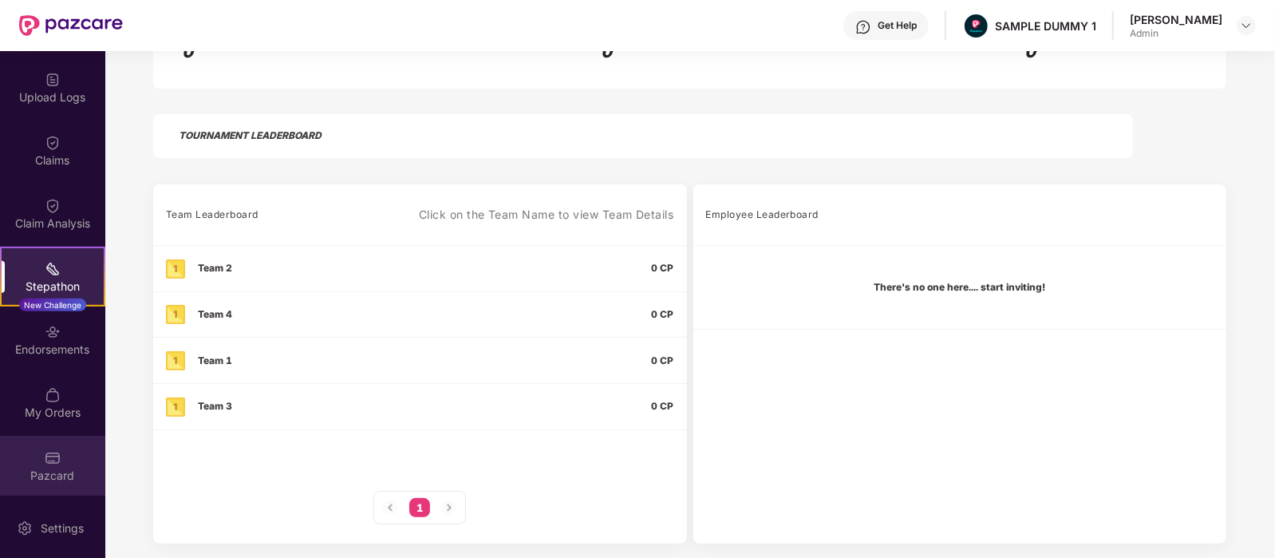
click at [65, 449] on div "Pazcard" at bounding box center [52, 466] width 105 height 60
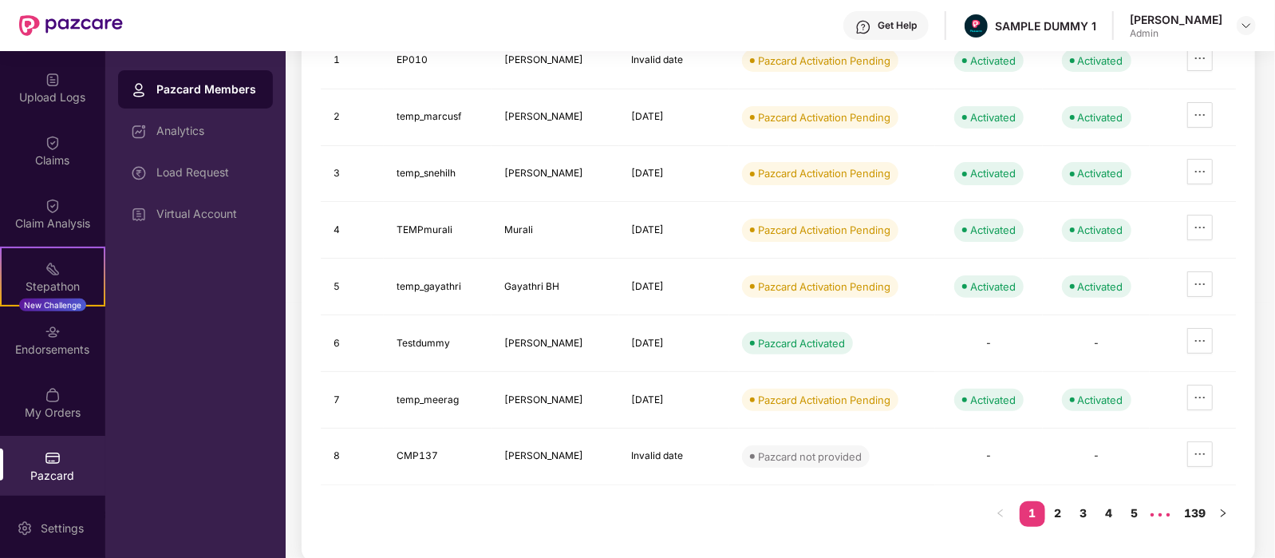
scroll to position [0, 0]
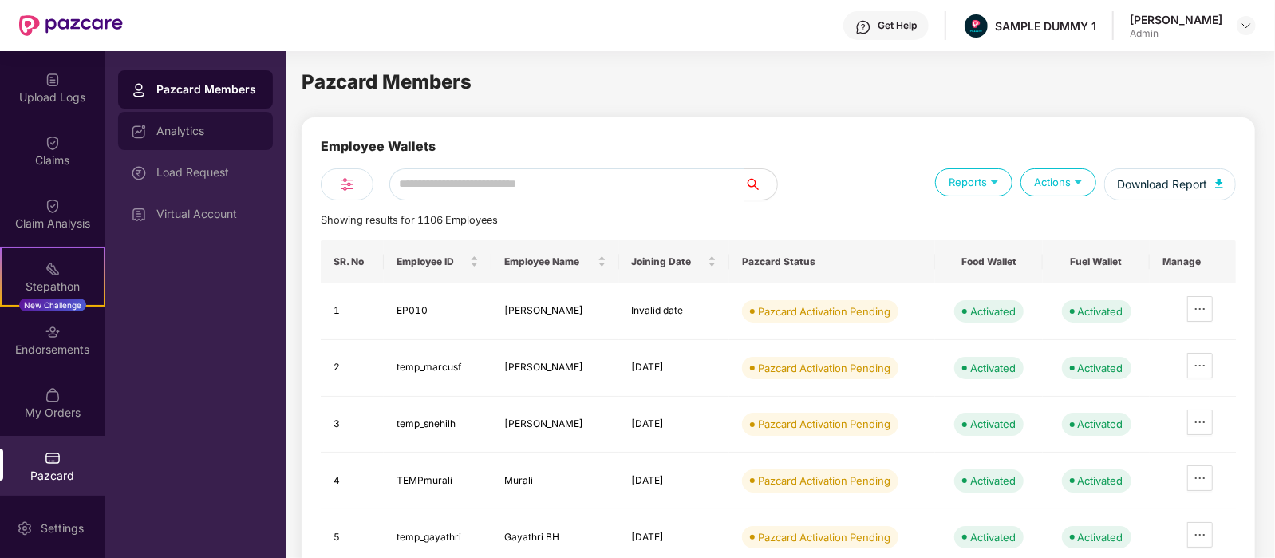
click at [178, 130] on div "Analytics" at bounding box center [208, 130] width 104 height 13
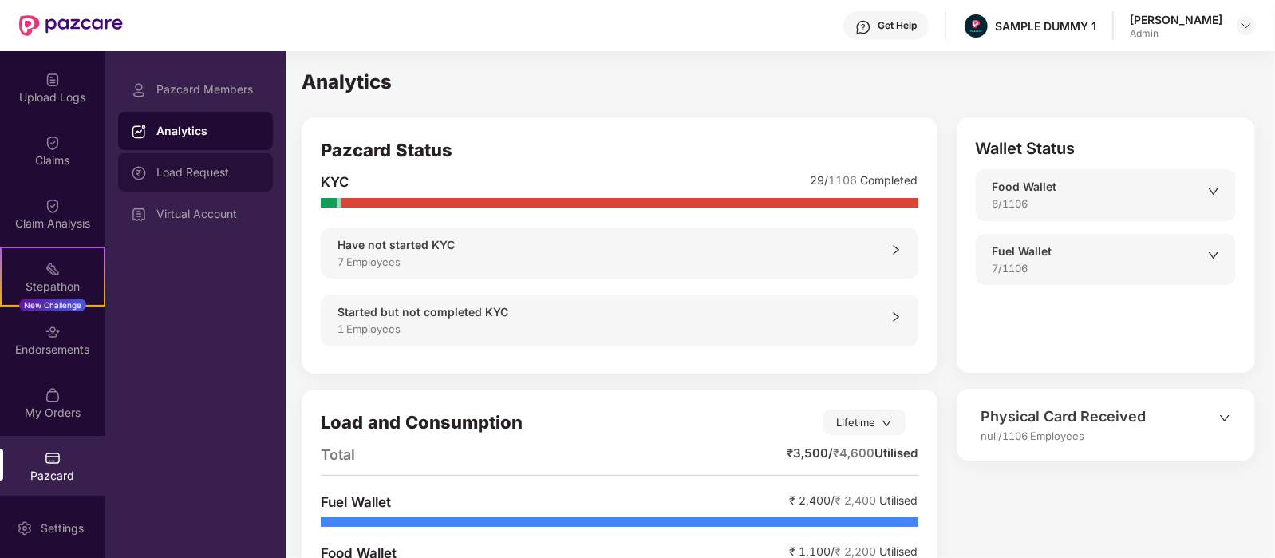
click at [208, 188] on div "Load Request" at bounding box center [195, 172] width 155 height 38
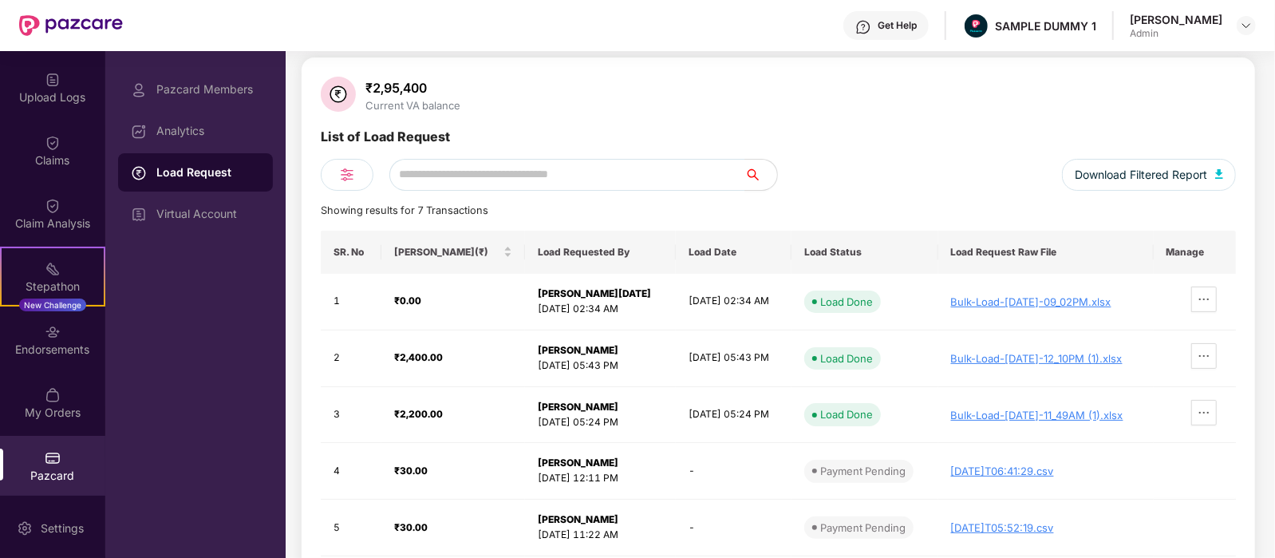
scroll to position [33, 0]
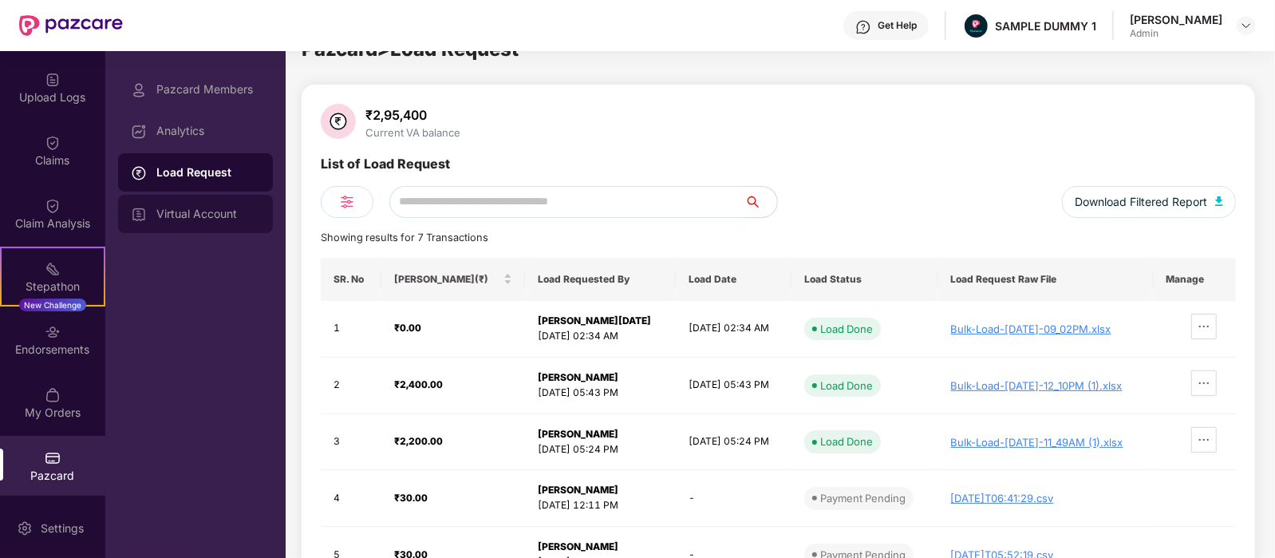
click at [227, 207] on div "Virtual Account" at bounding box center [208, 213] width 104 height 13
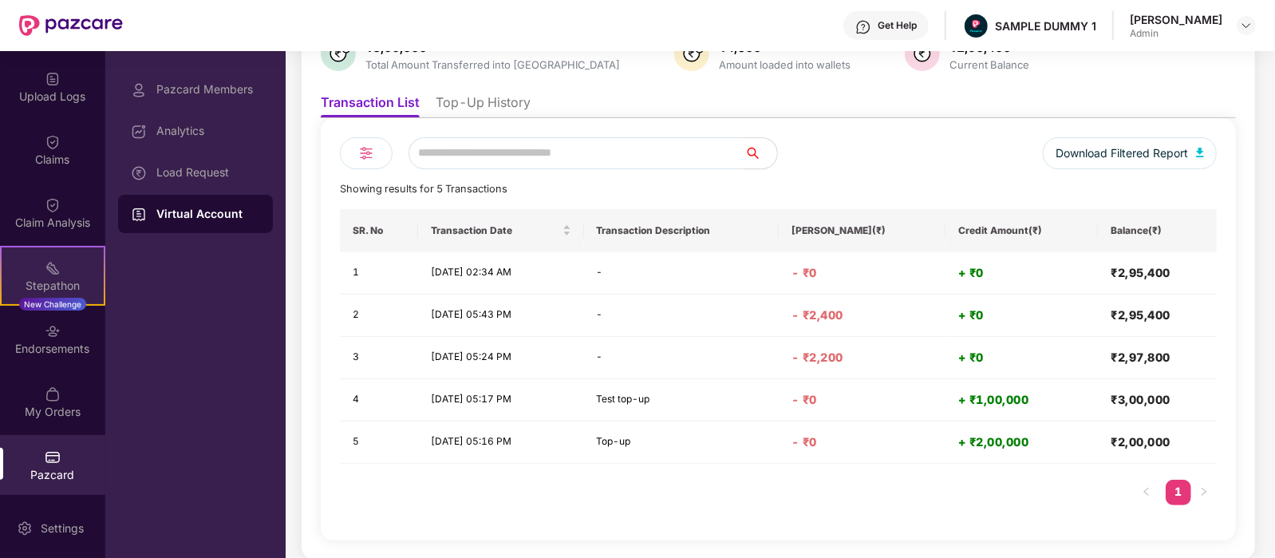
scroll to position [0, 0]
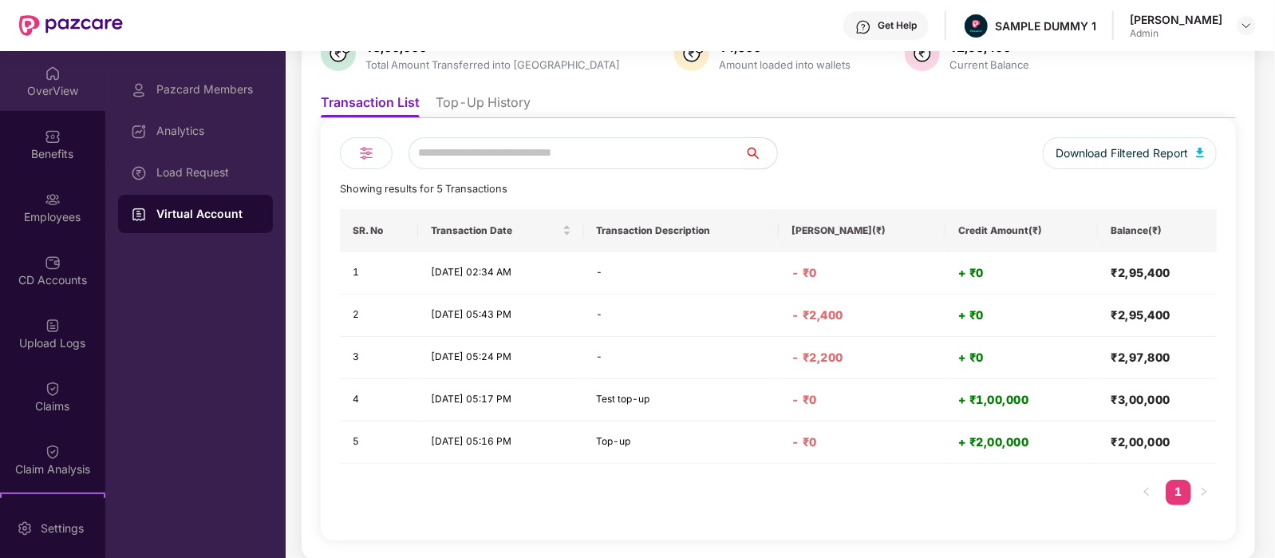
click at [45, 77] on img at bounding box center [53, 73] width 16 height 16
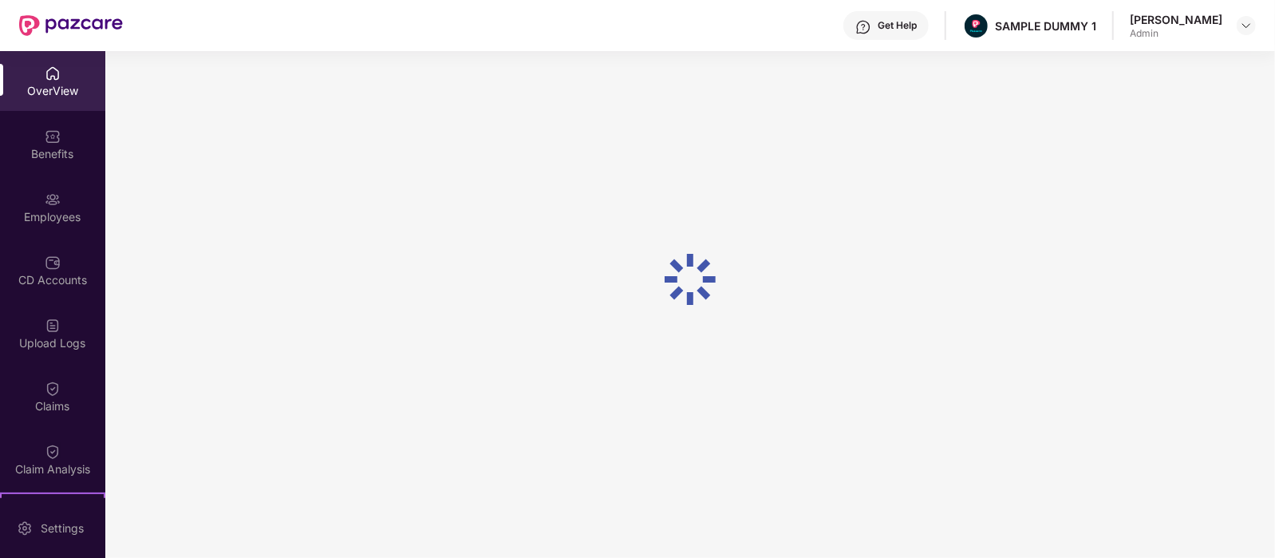
scroll to position [51, 0]
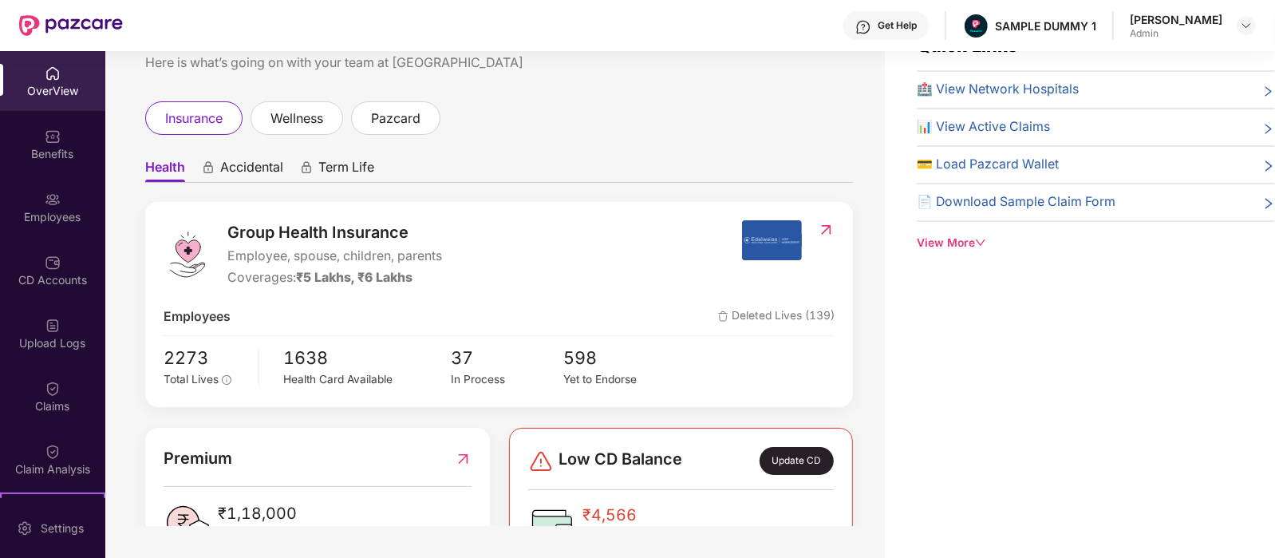
click at [910, 34] on div "Get Help" at bounding box center [886, 25] width 85 height 29
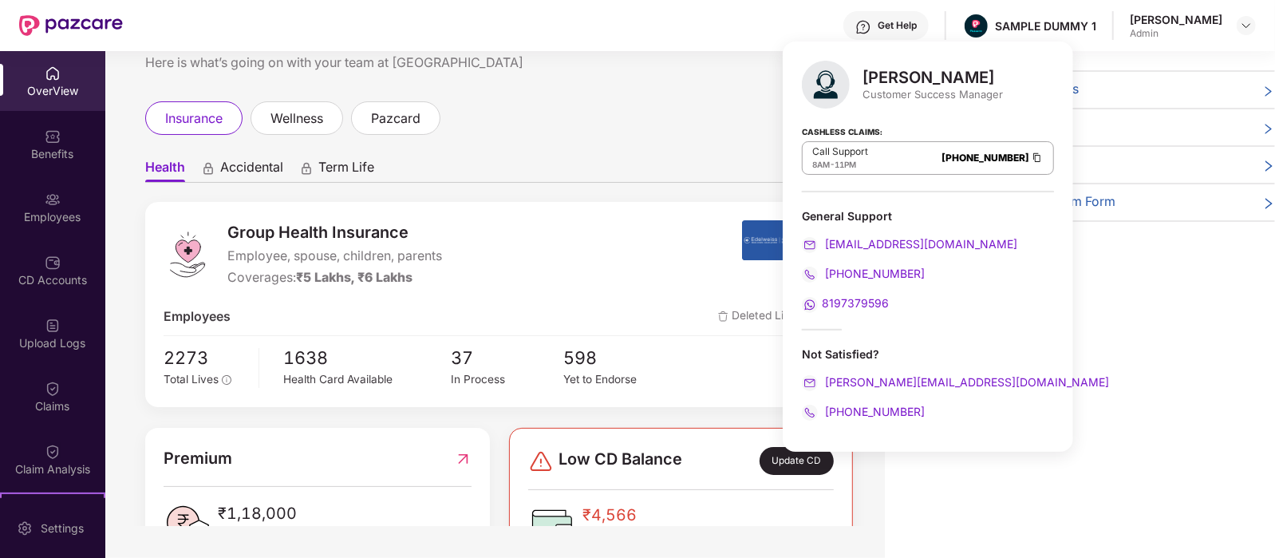
click at [725, 119] on div "insurance wellness pazcard" at bounding box center [499, 118] width 708 height 34
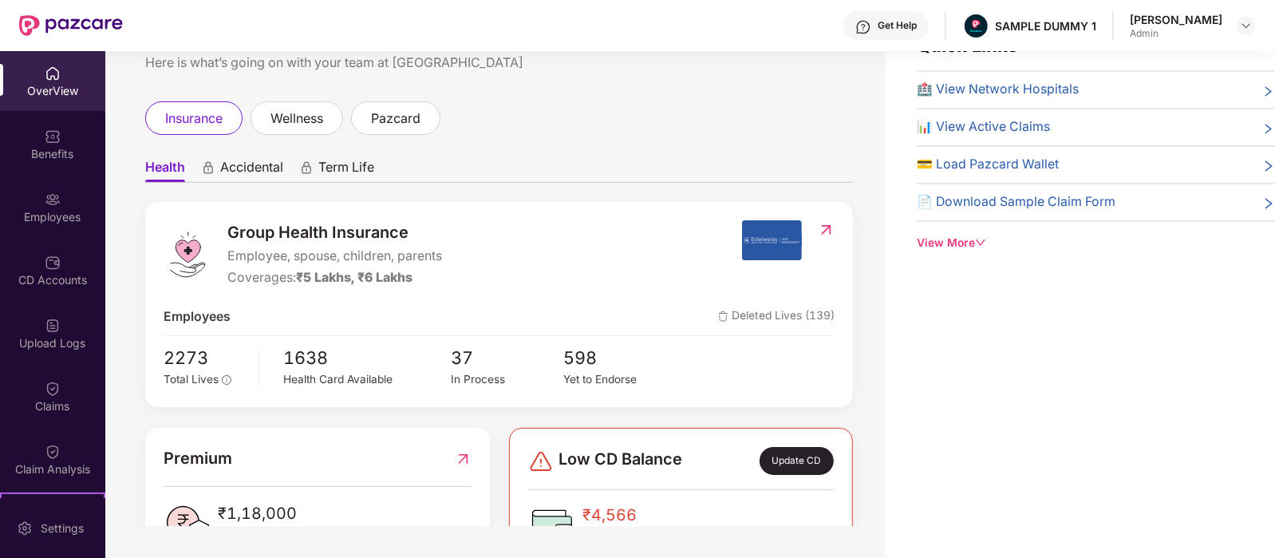
scroll to position [0, 0]
